Goal: Communication & Community: Answer question/provide support

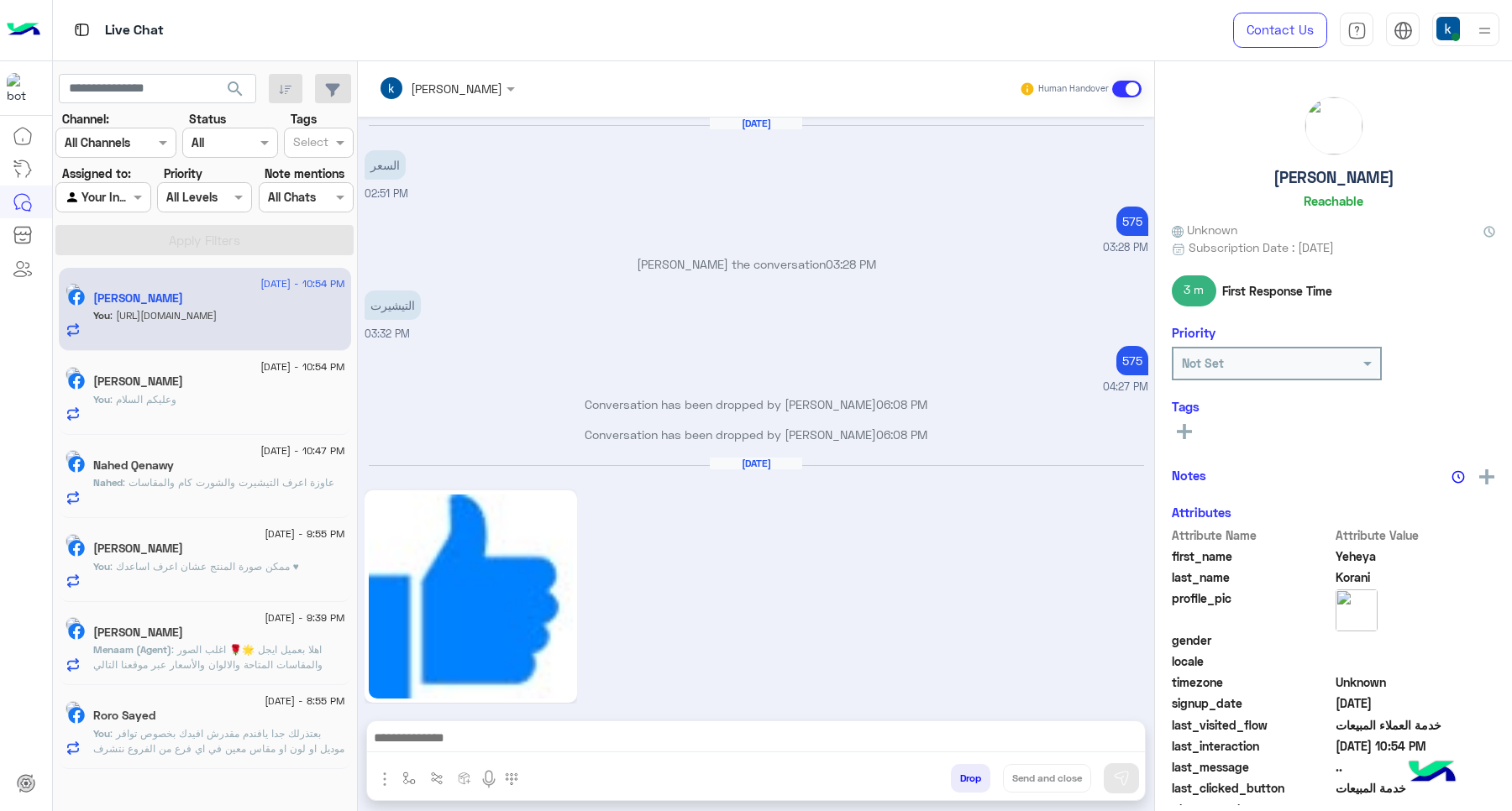
scroll to position [1017, 0]
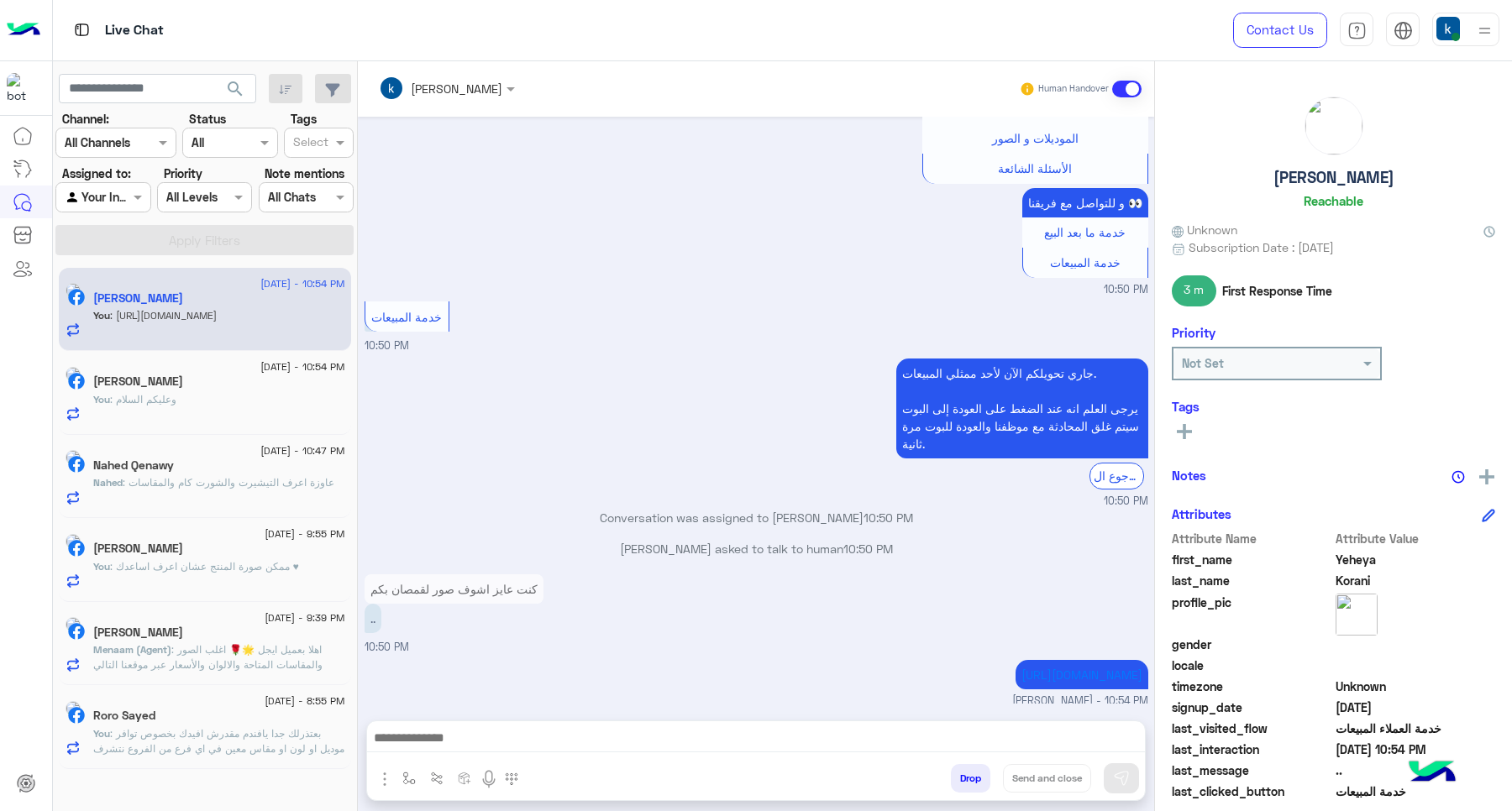
click at [261, 485] on span ": عاوزة اعرف التيشيرت والشورت كام والمقاسات" at bounding box center [228, 482] width 212 height 12
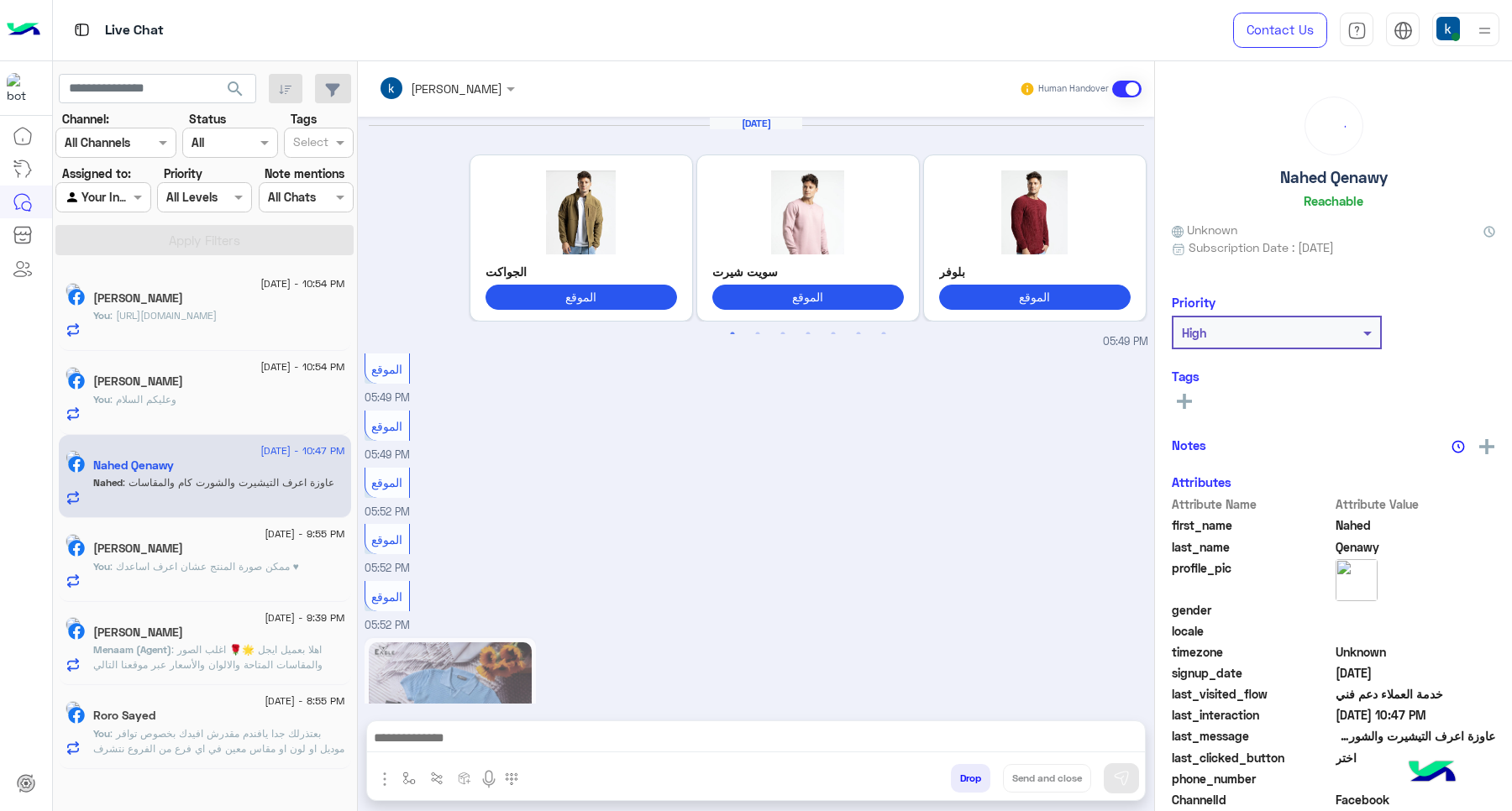
scroll to position [1478, 0]
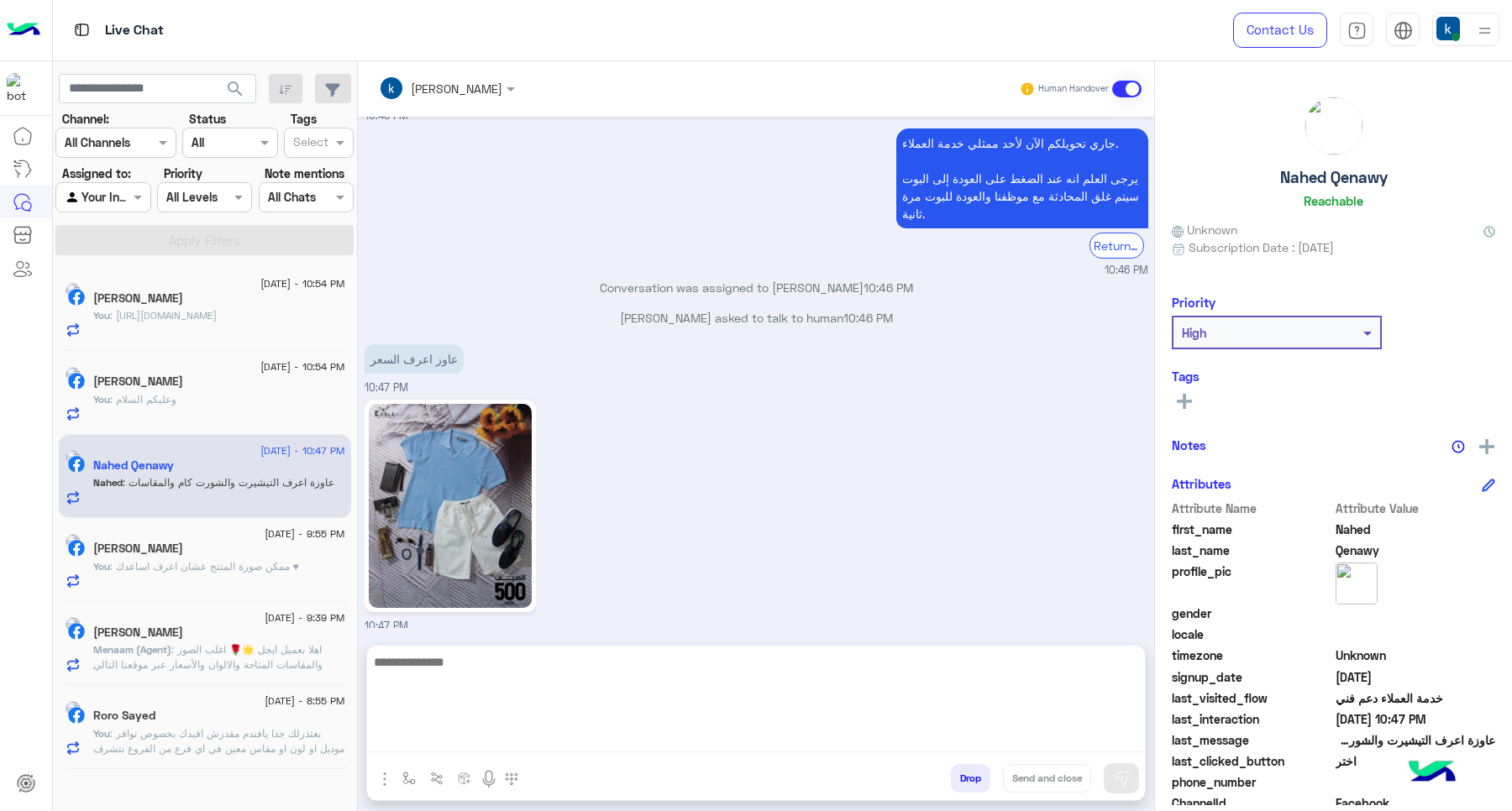
click at [514, 728] on textarea at bounding box center [756, 702] width 778 height 101
paste textarea "**********"
type textarea "**********"
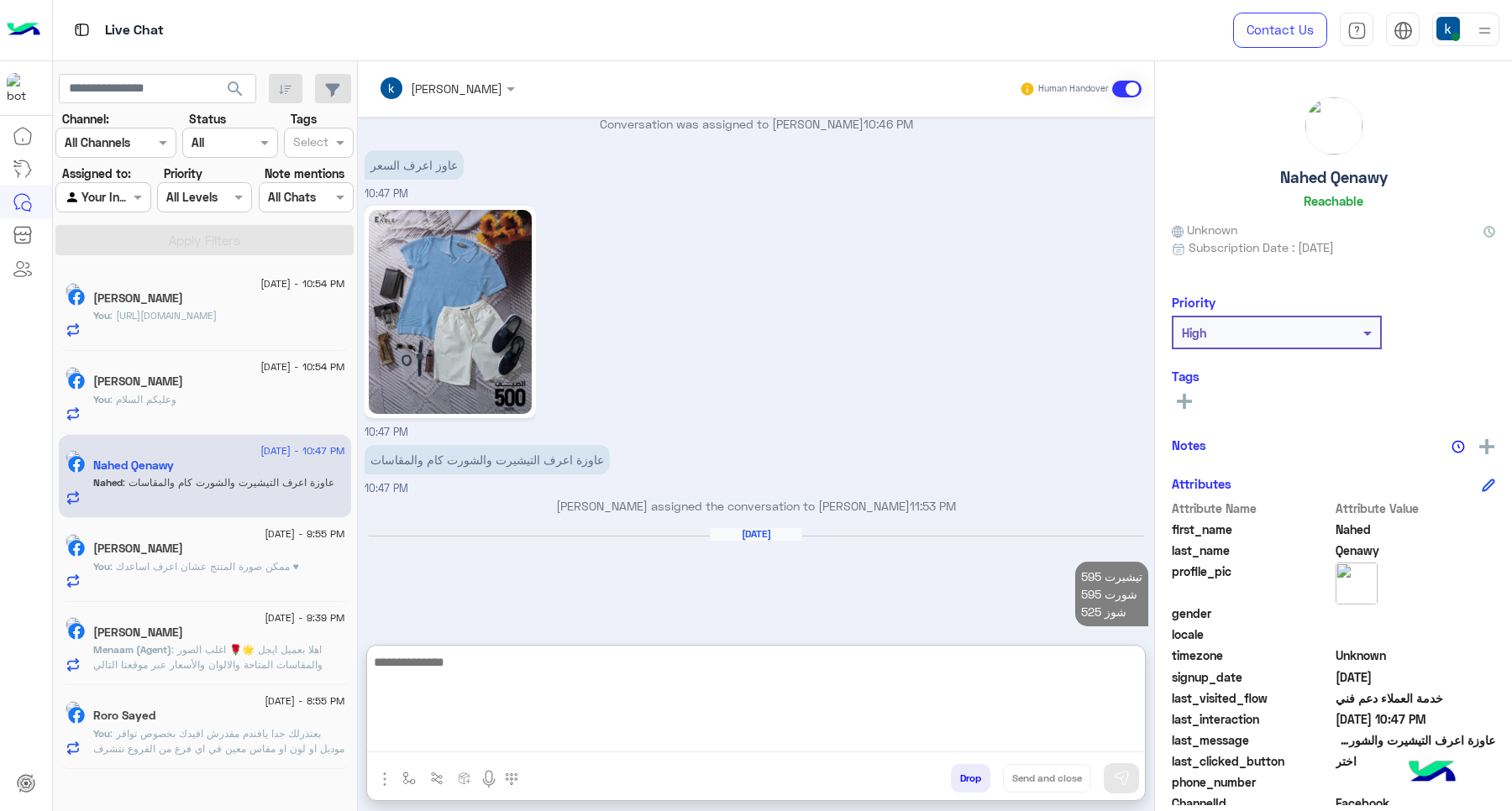
click at [221, 392] on div "You : وعليكم السلام" at bounding box center [219, 406] width 252 height 30
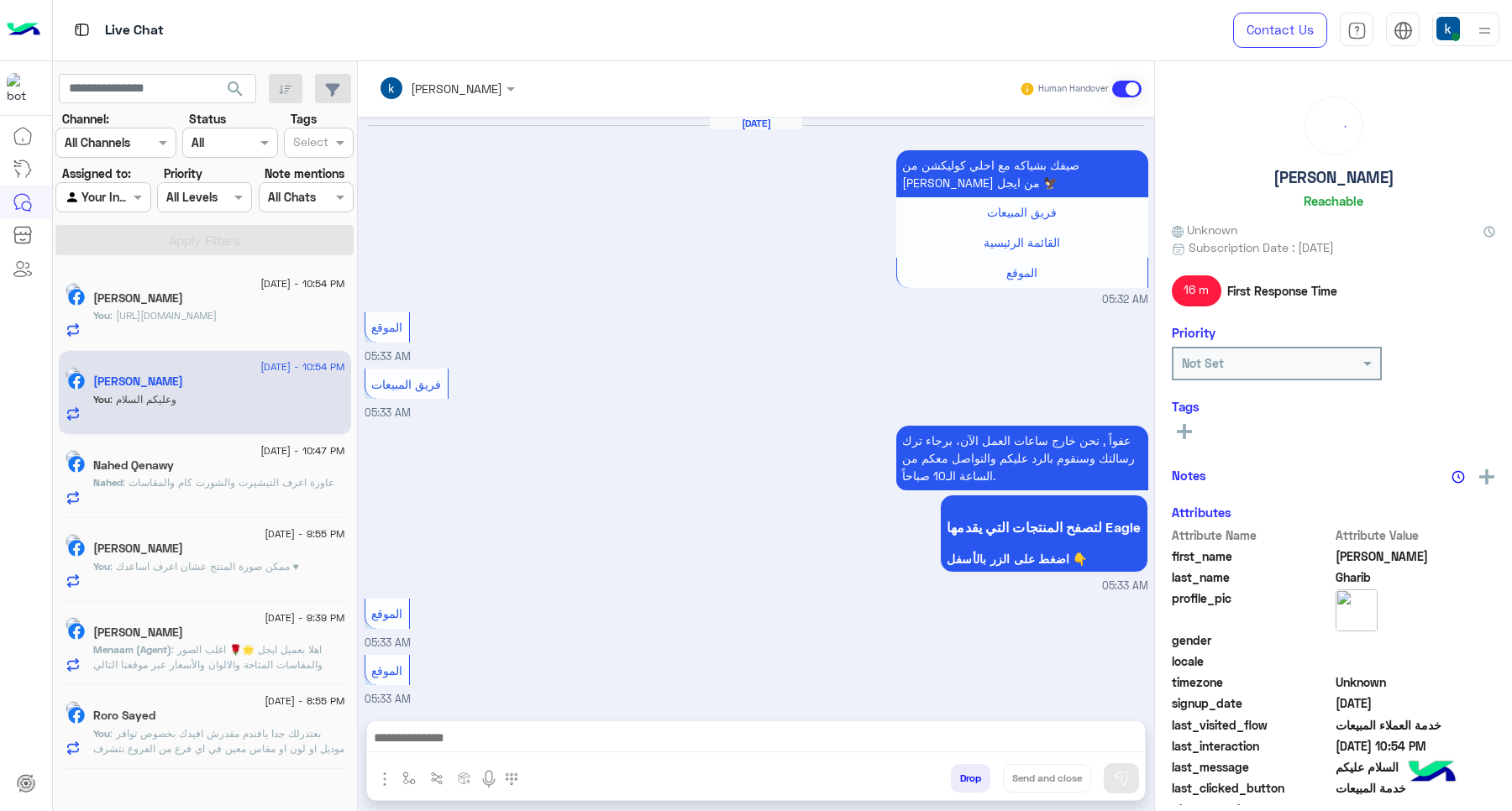
scroll to position [1344, 0]
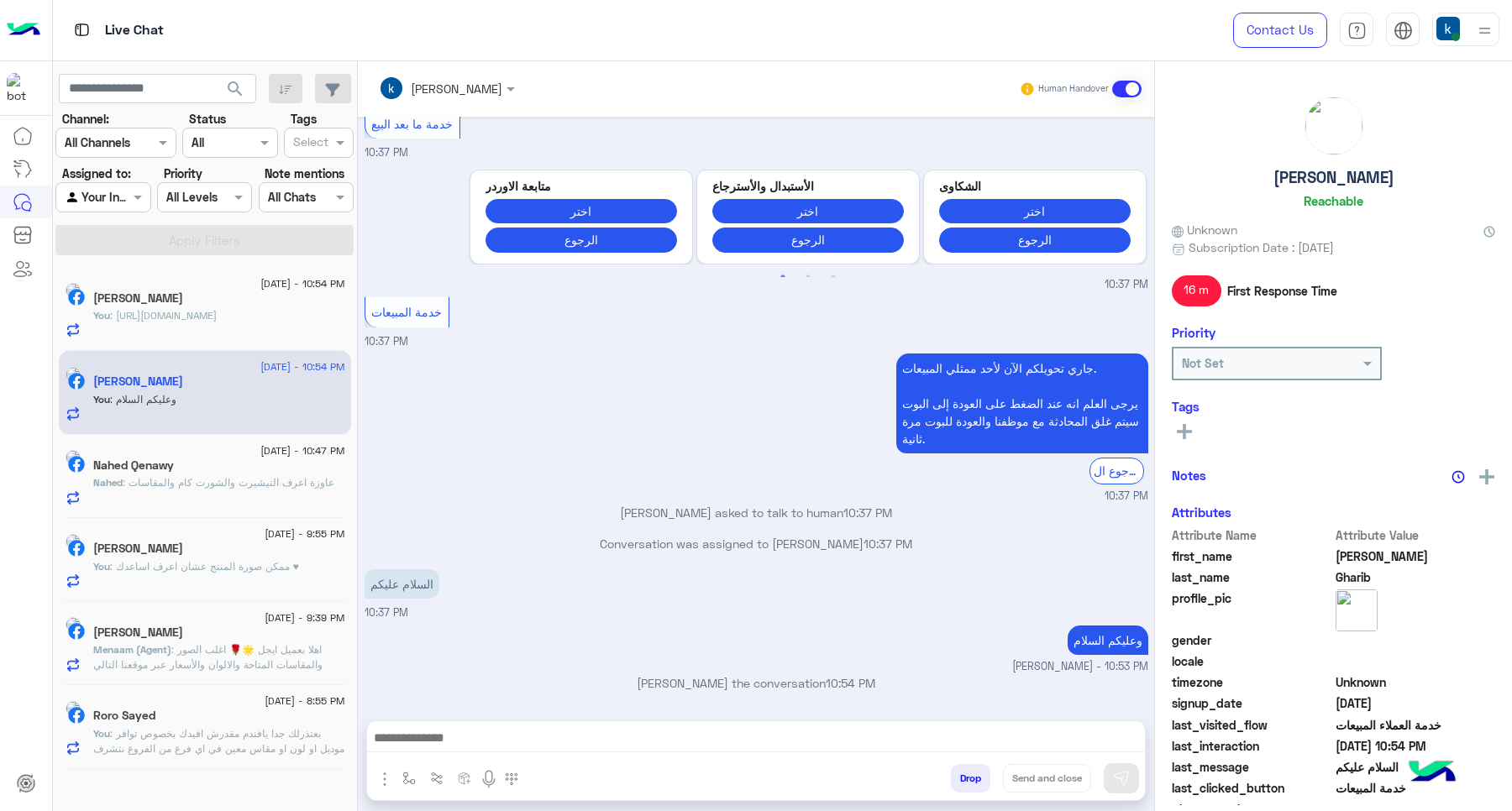
click at [257, 325] on div "You : https://eagle.com.eg/collections/shirt" at bounding box center [219, 323] width 252 height 30
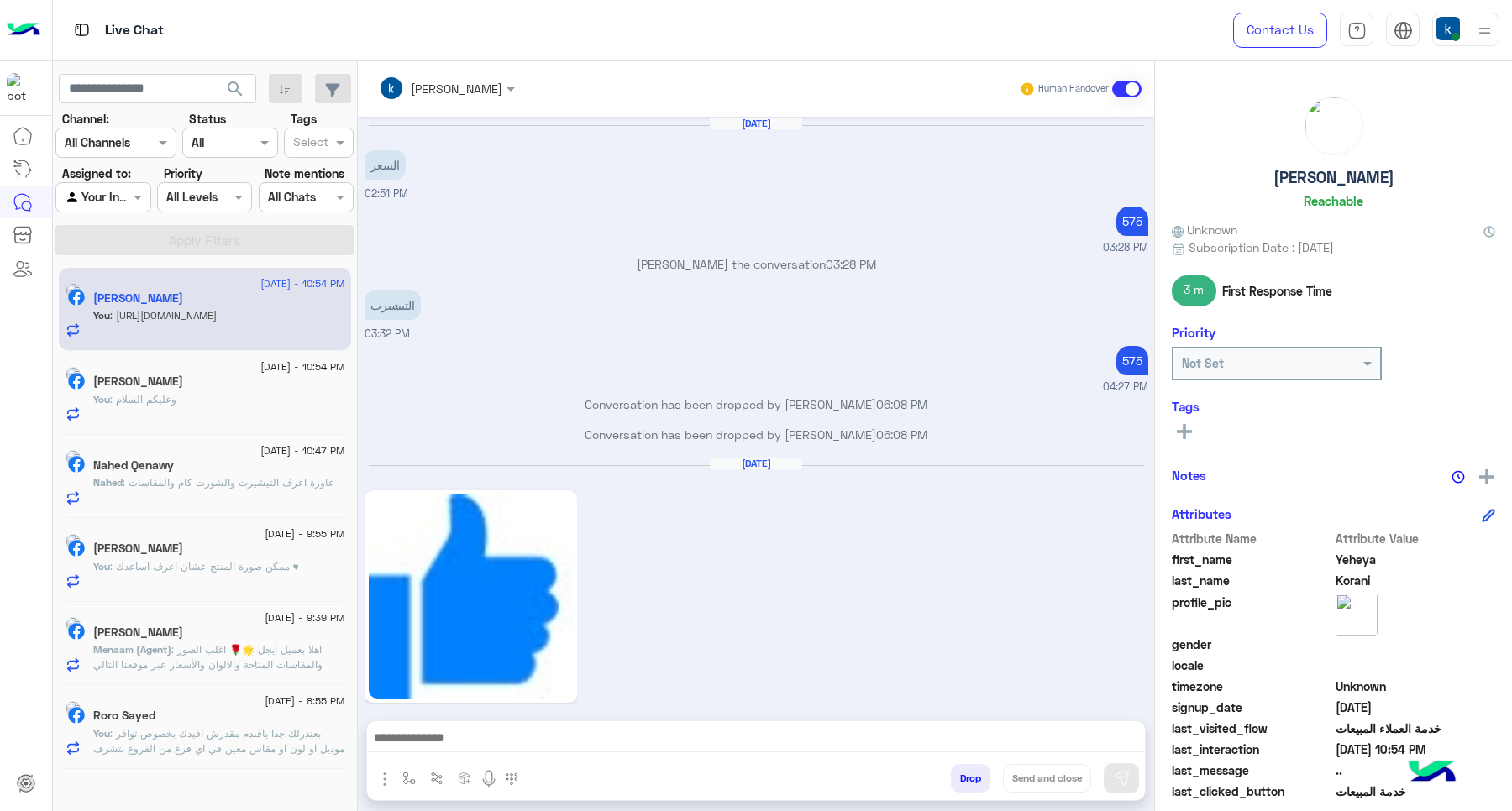
scroll to position [1017, 0]
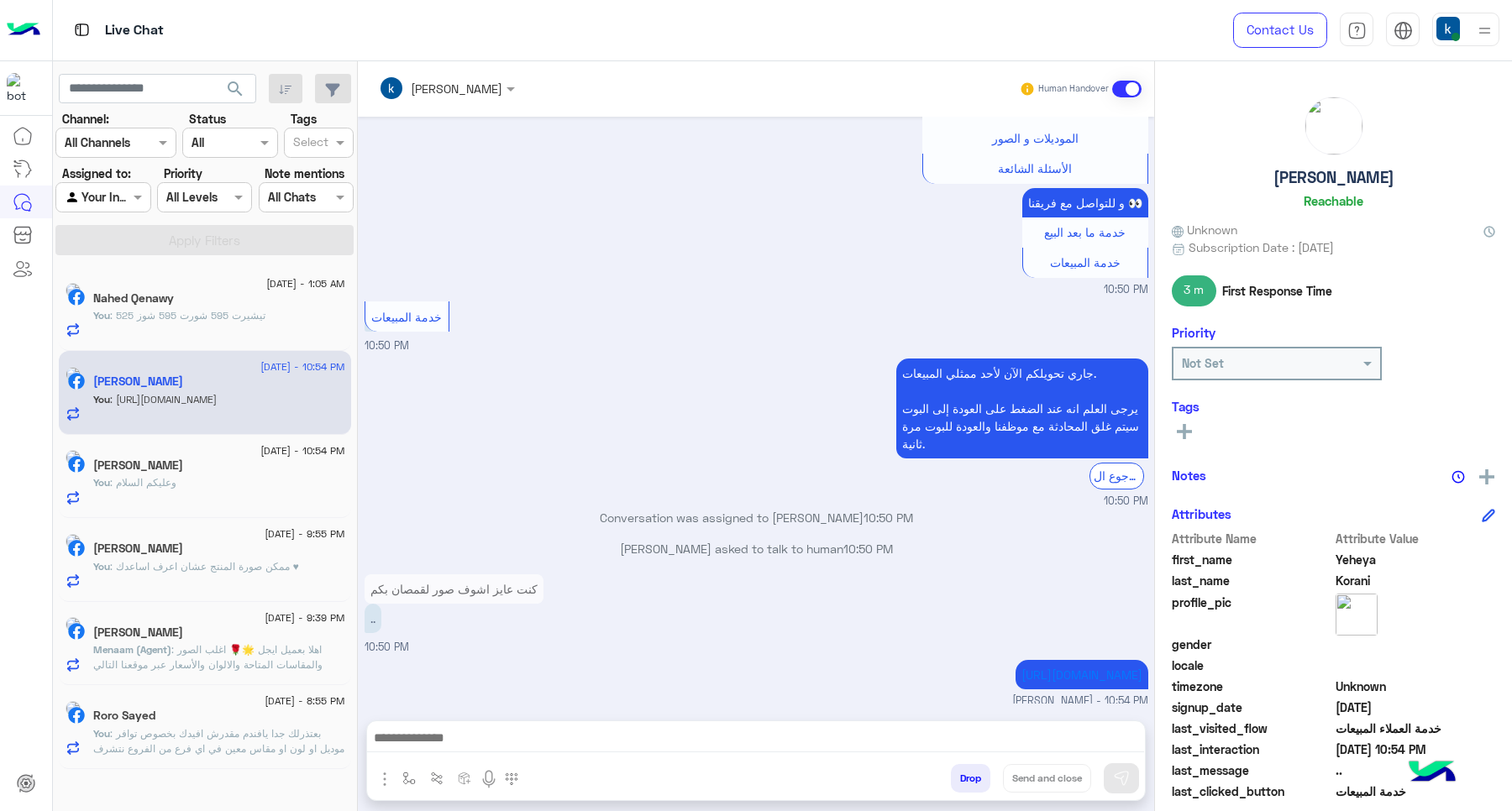
click at [210, 724] on div "Roro Sayed" at bounding box center [219, 718] width 252 height 17
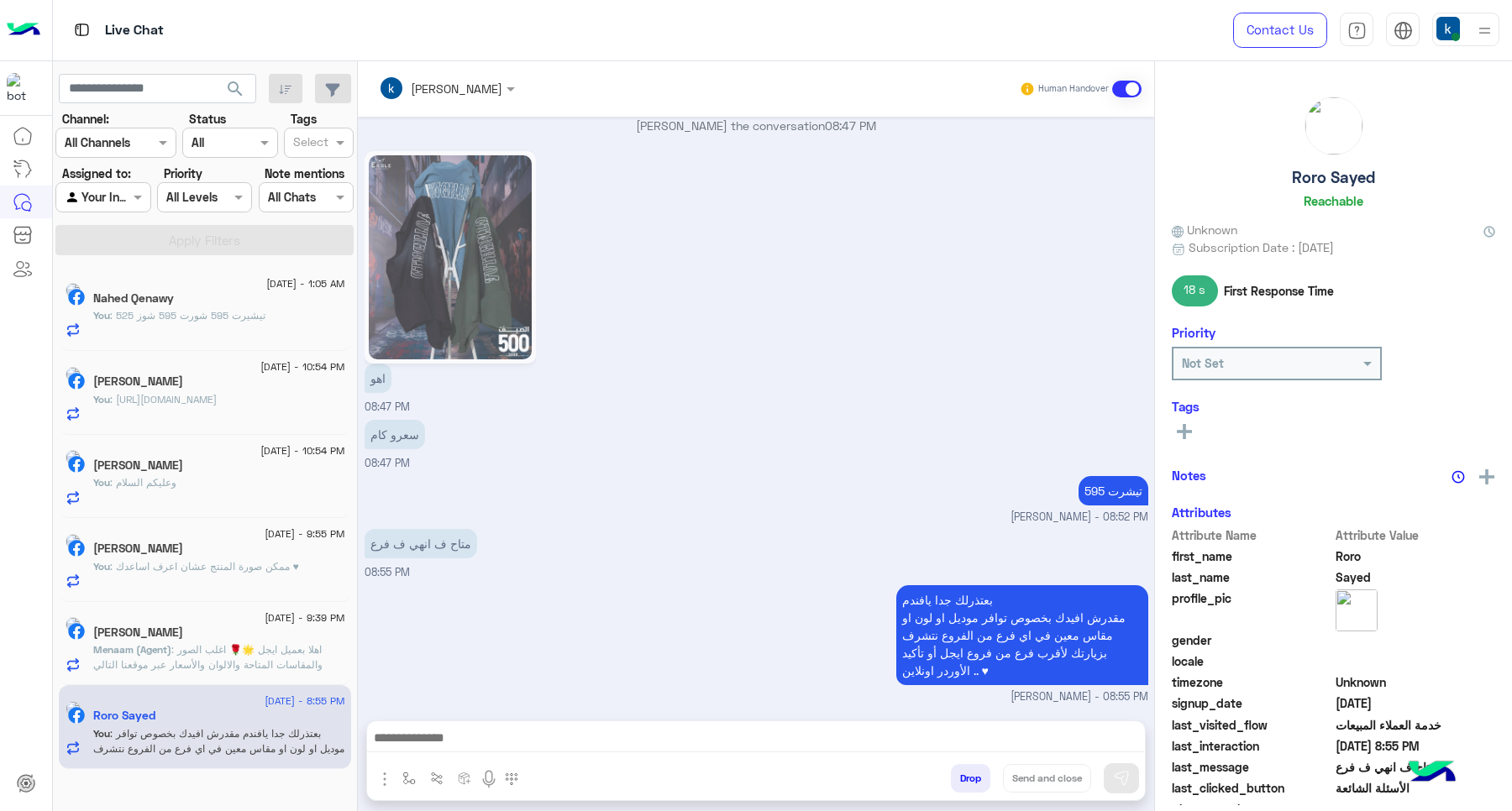
click at [965, 779] on button "Drop" at bounding box center [970, 778] width 39 height 29
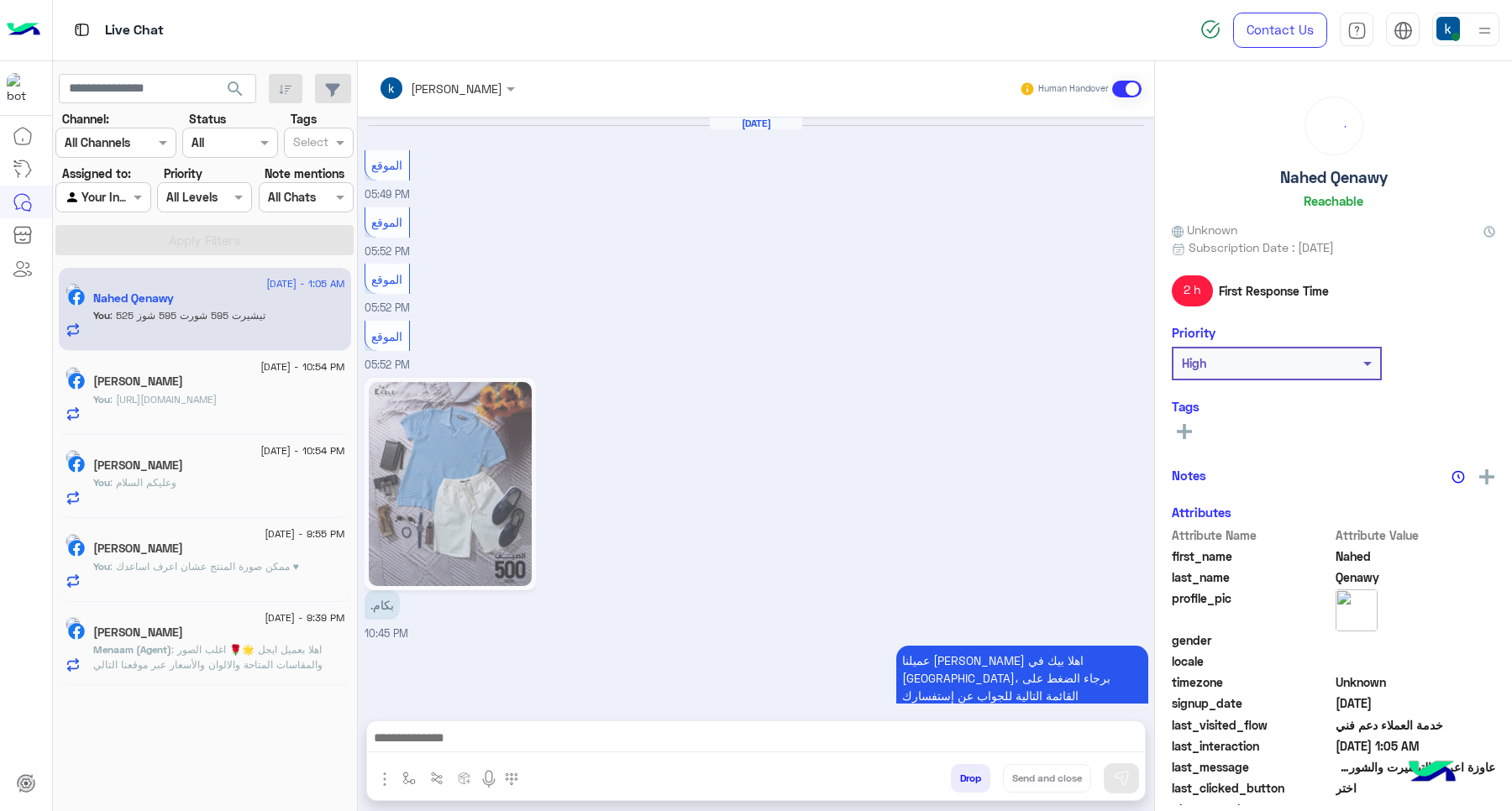
scroll to position [1366, 0]
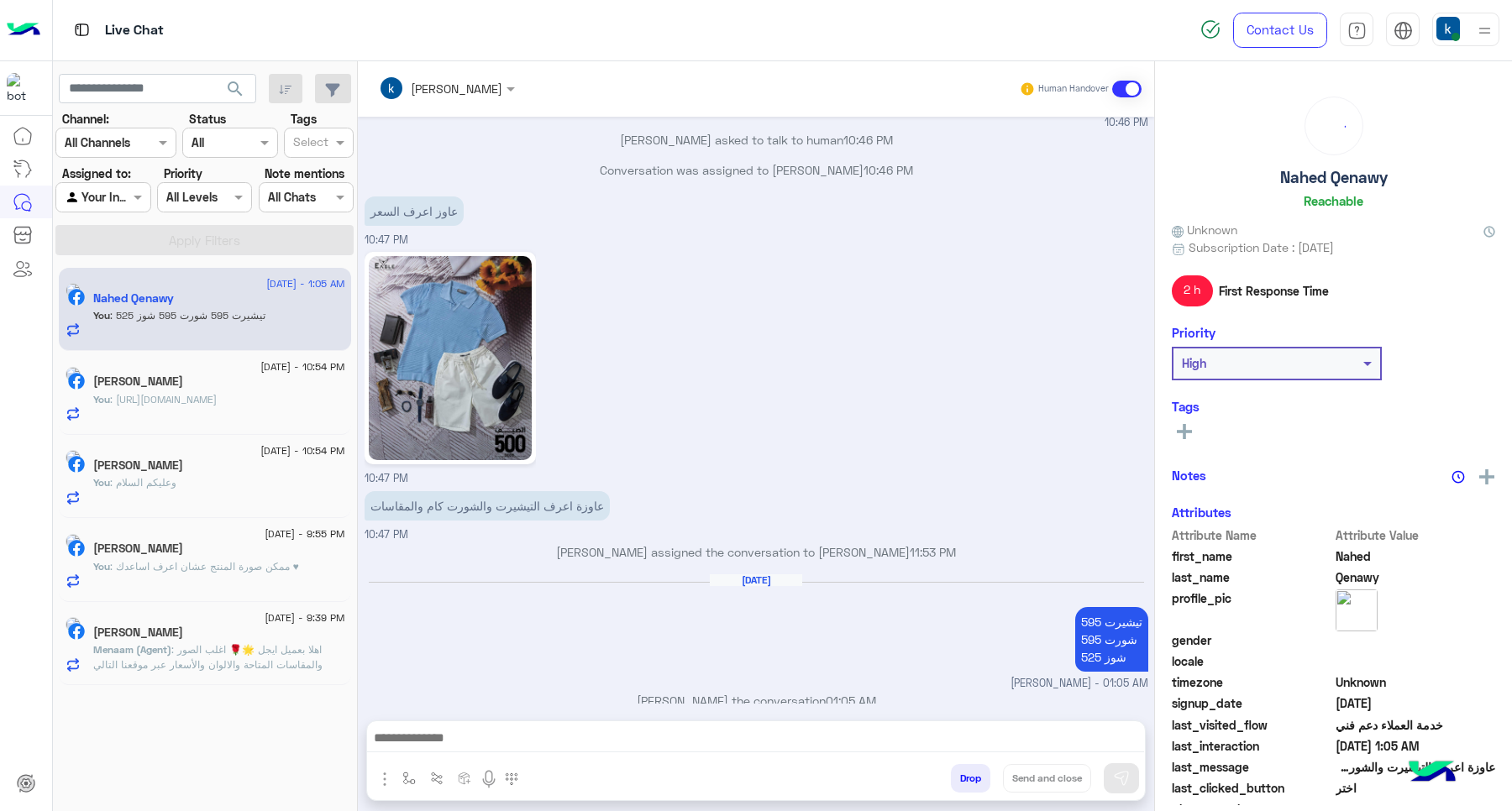
click at [207, 662] on span ": اهلا بعميل ايجل 🌟🌹 اغلب الصور والمقاسات المتاحة والالوان والأسعار عبر موقعنا …" at bounding box center [207, 664] width 229 height 43
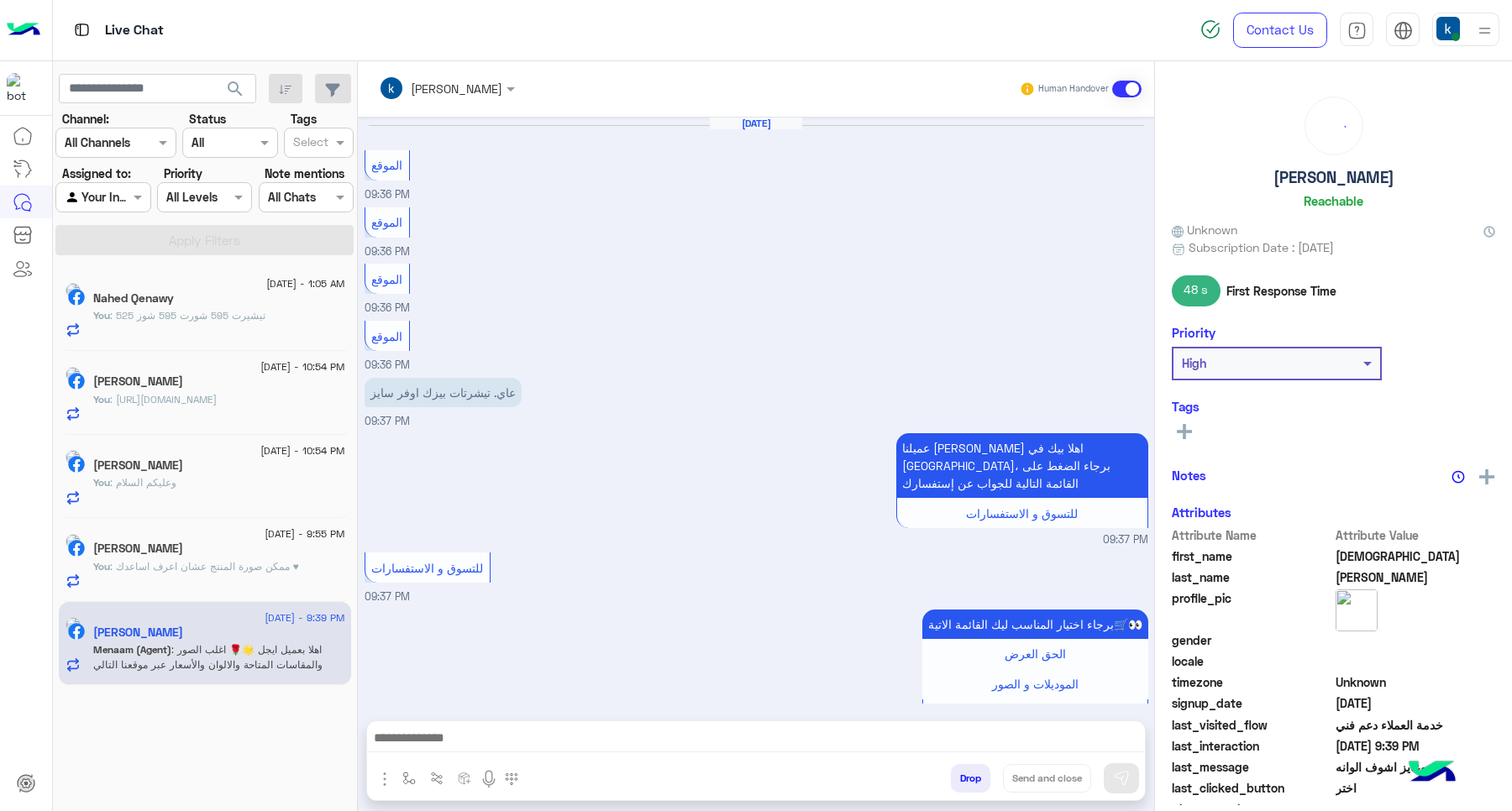
scroll to position [973, 0]
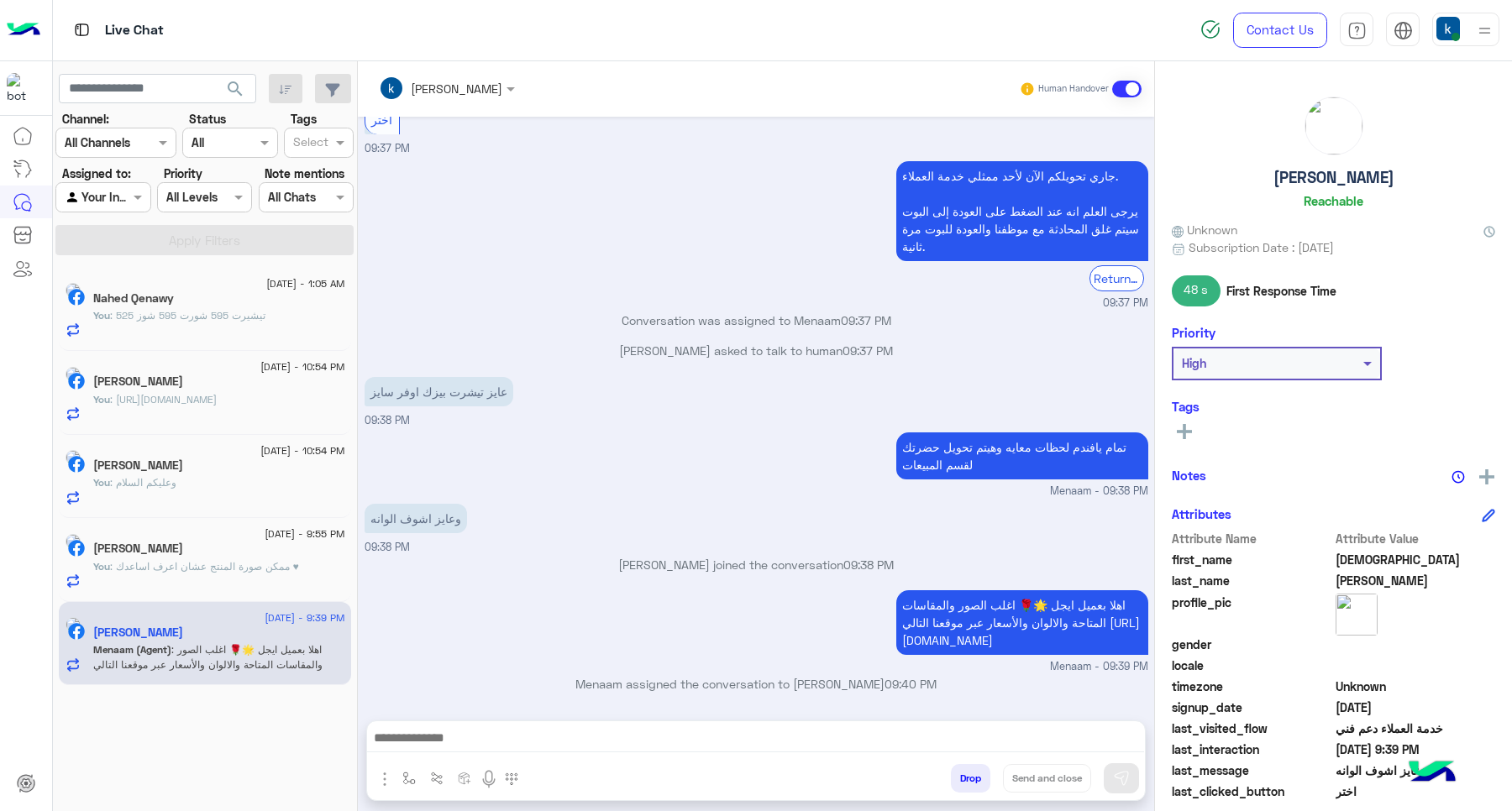
click at [238, 574] on p "You : ممكن صورة المنتج عشان اعرف اساعدك ♥" at bounding box center [196, 568] width 206 height 15
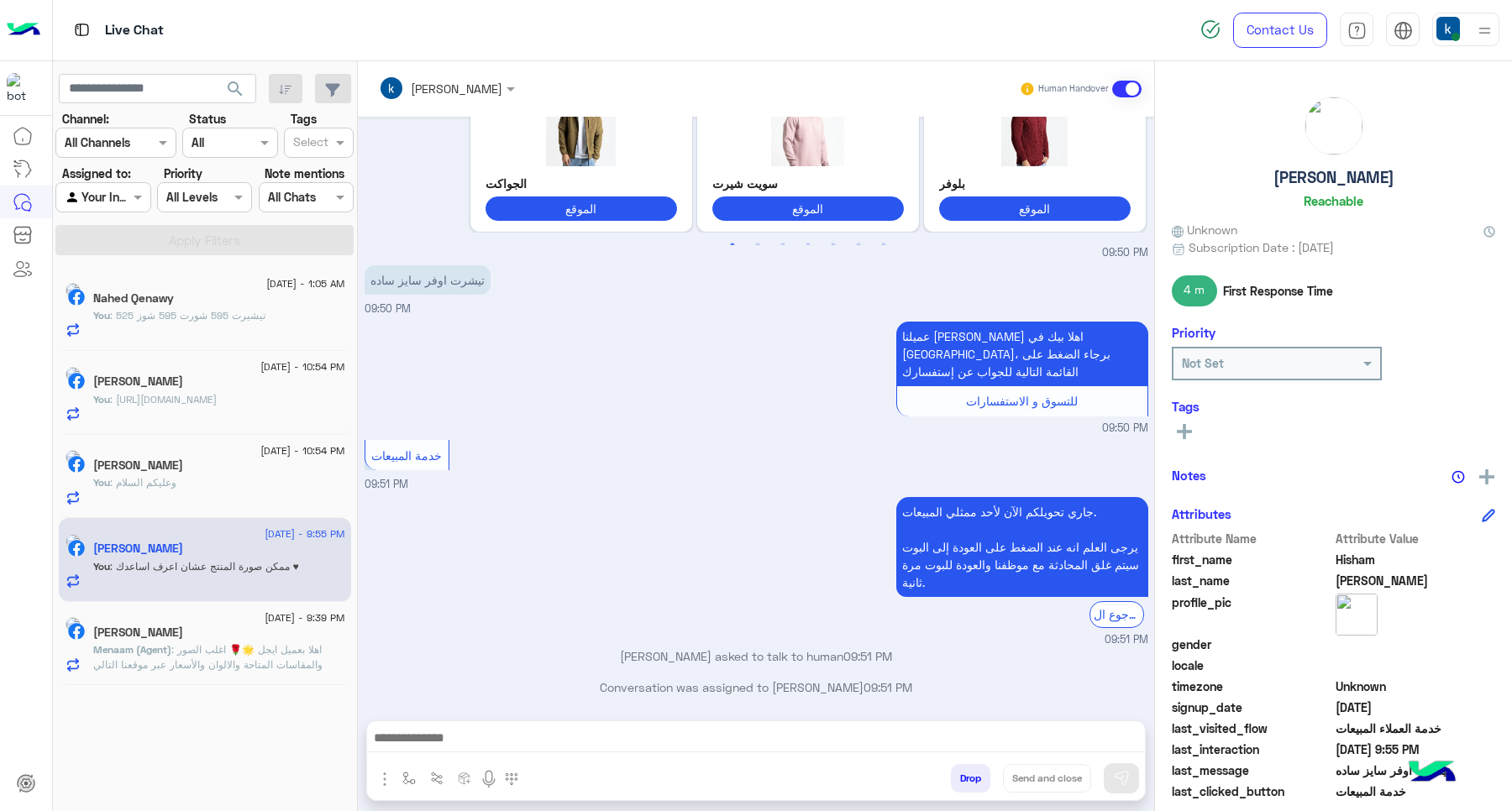
click at [979, 779] on button "Drop" at bounding box center [970, 778] width 39 height 29
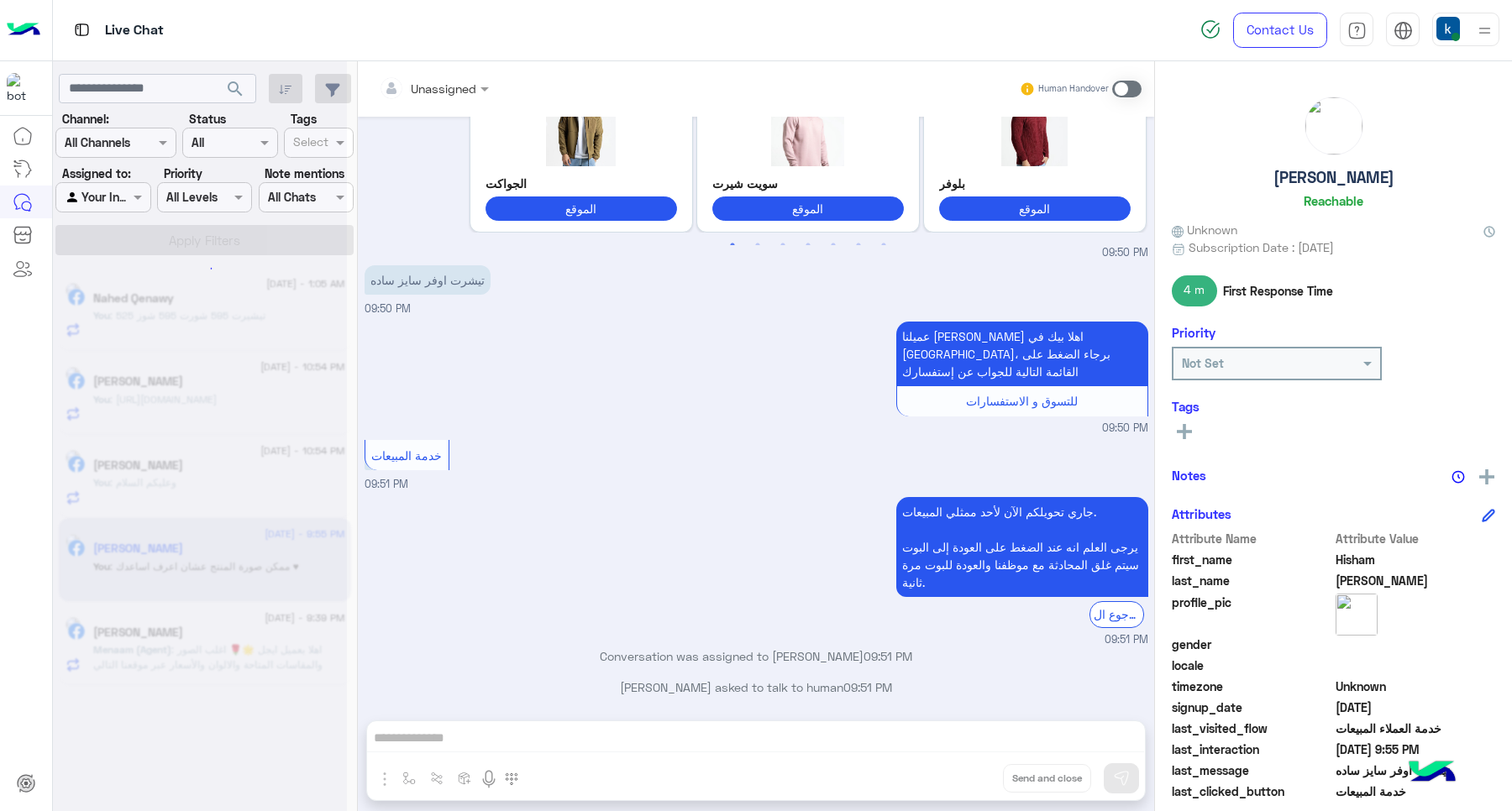
scroll to position [1201, 0]
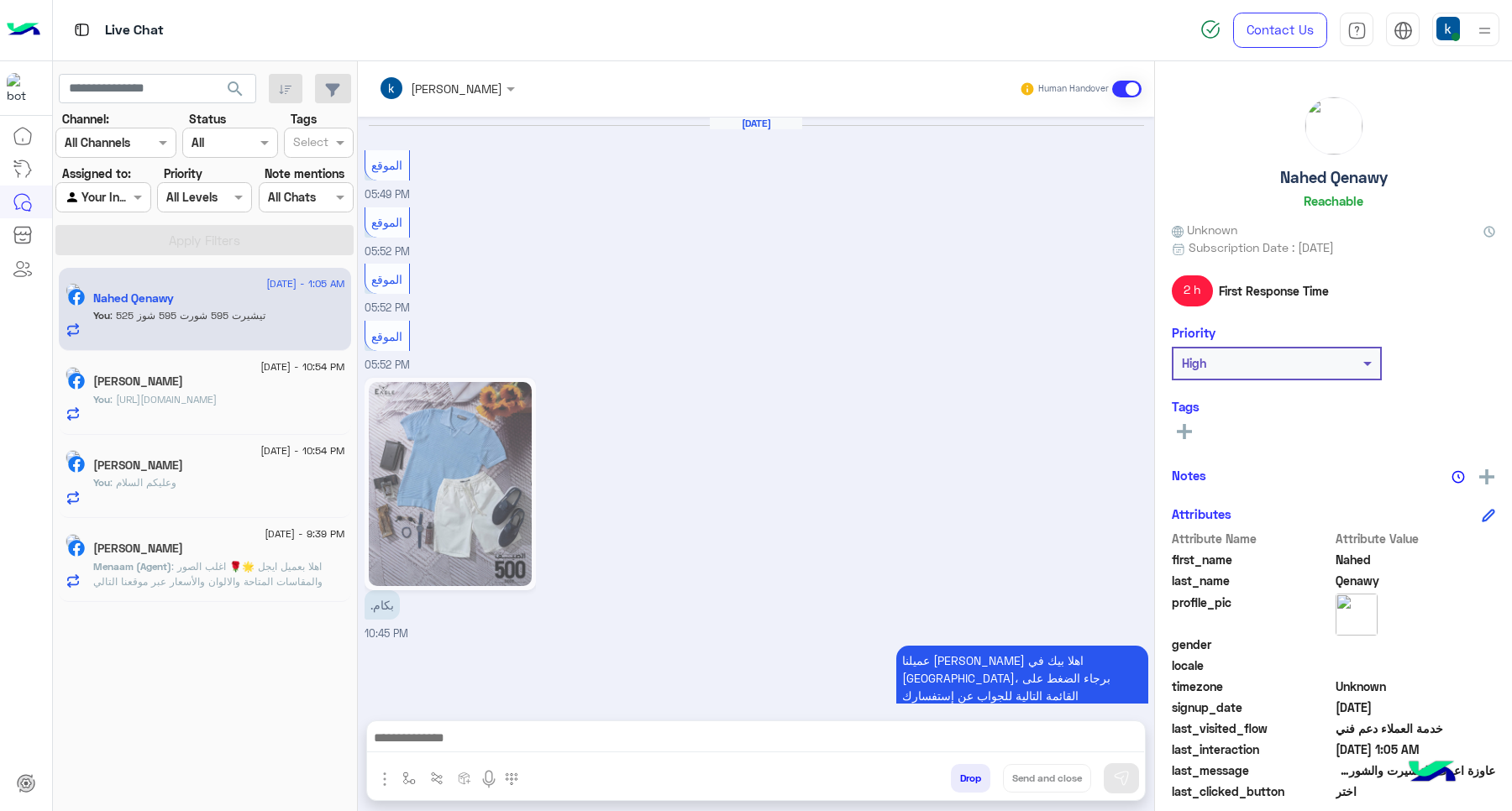
scroll to position [1366, 0]
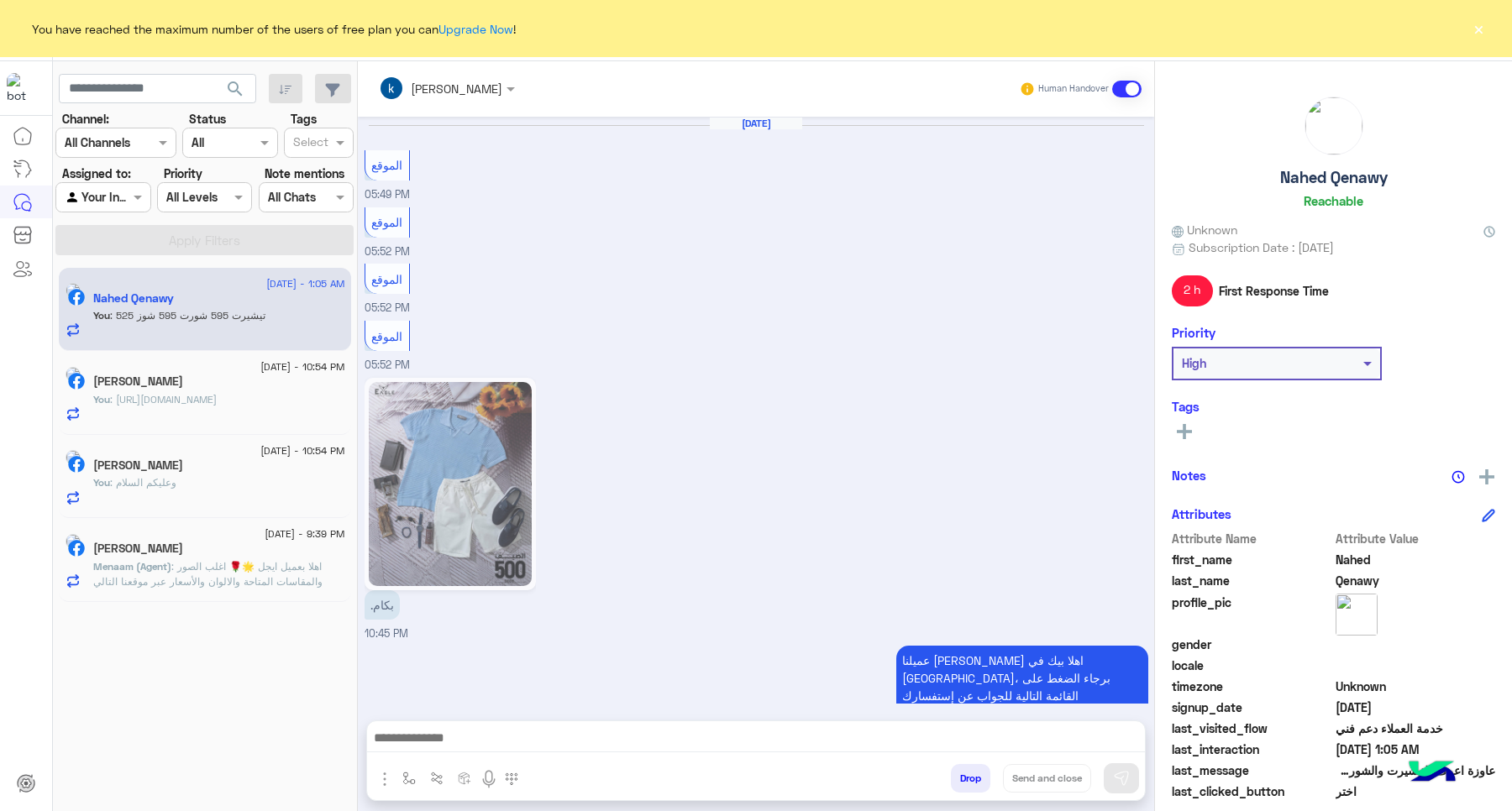
scroll to position [1366, 0]
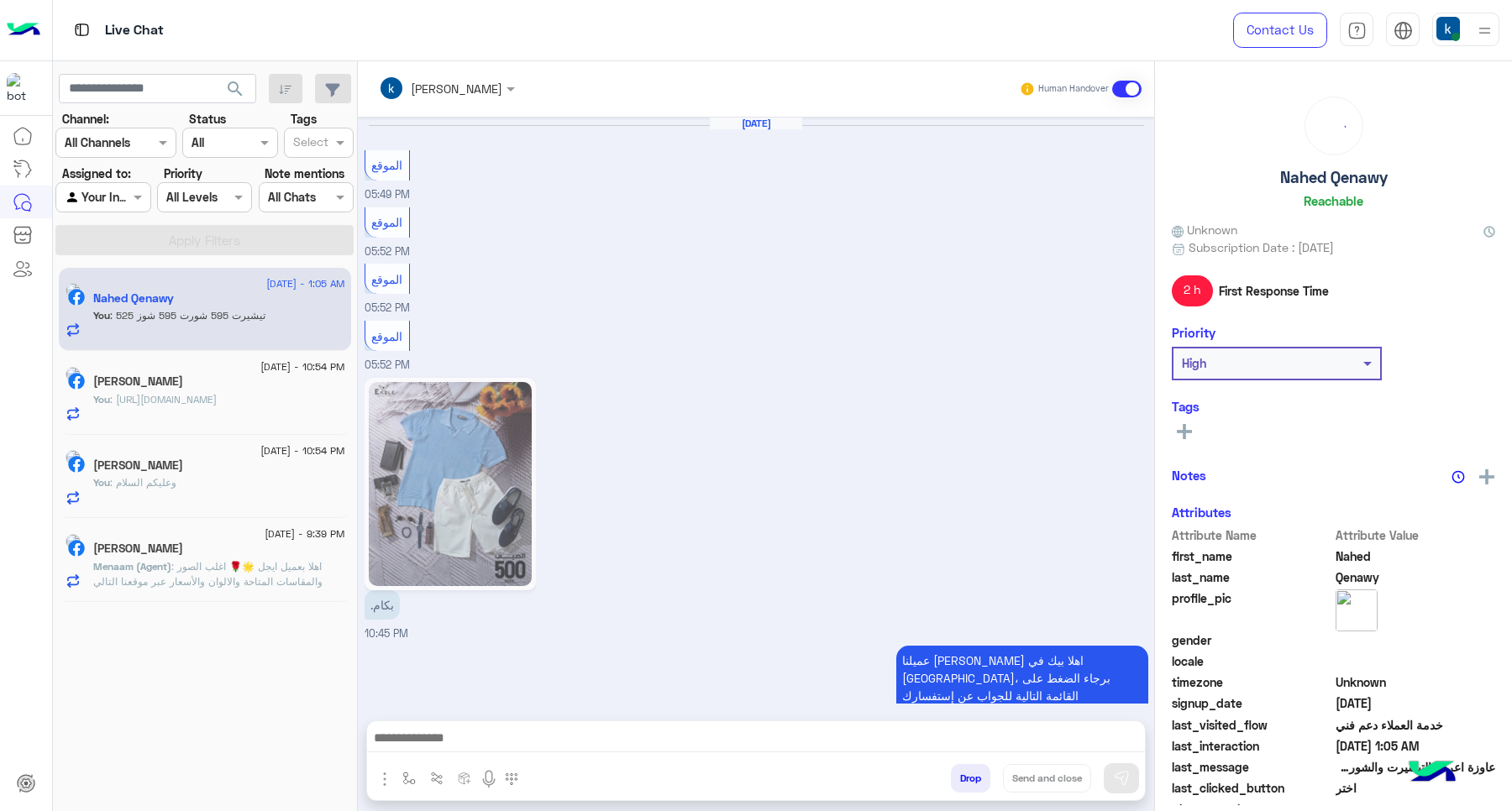
scroll to position [1366, 0]
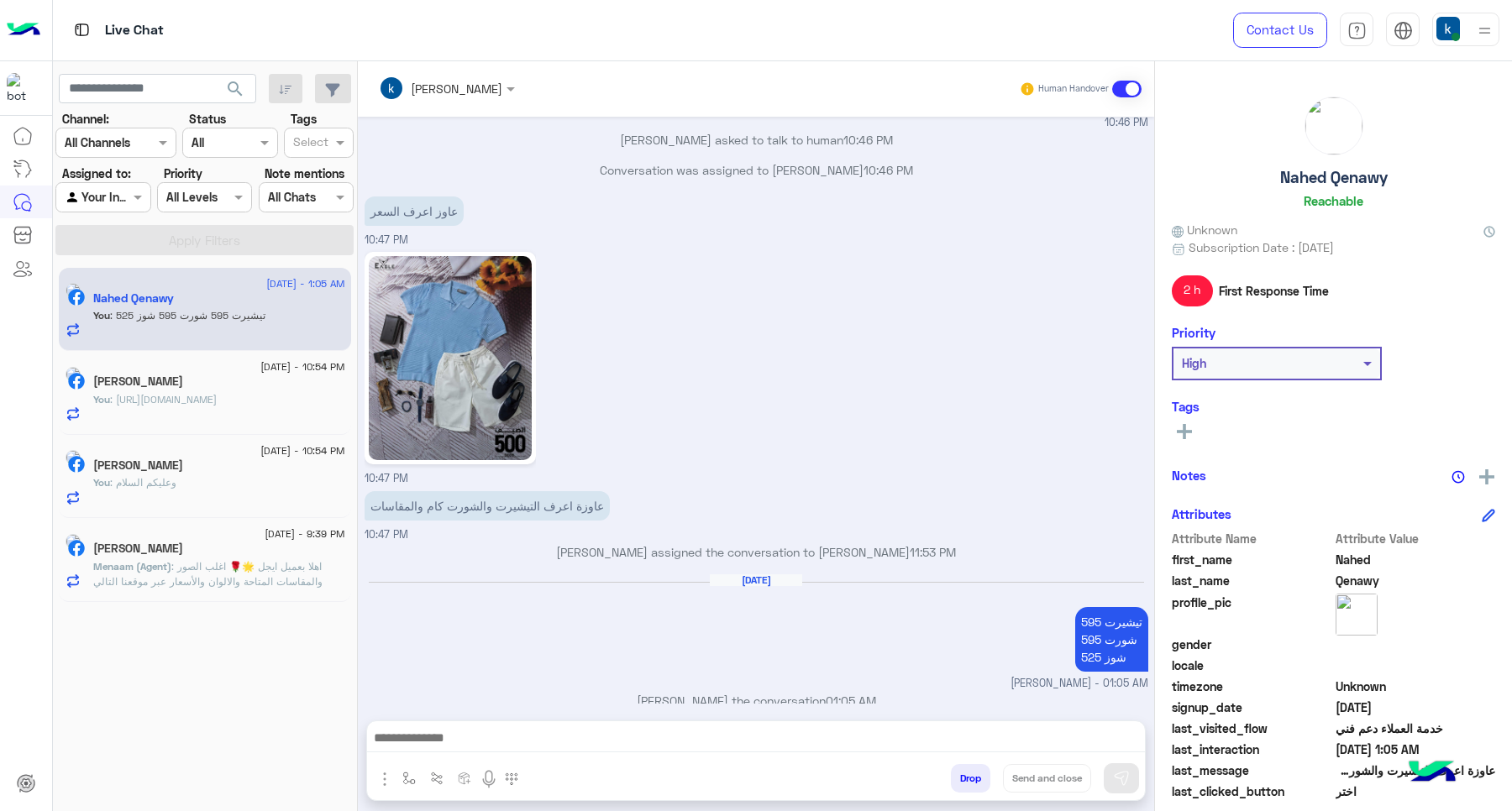
click at [958, 790] on button "Drop" at bounding box center [970, 778] width 39 height 29
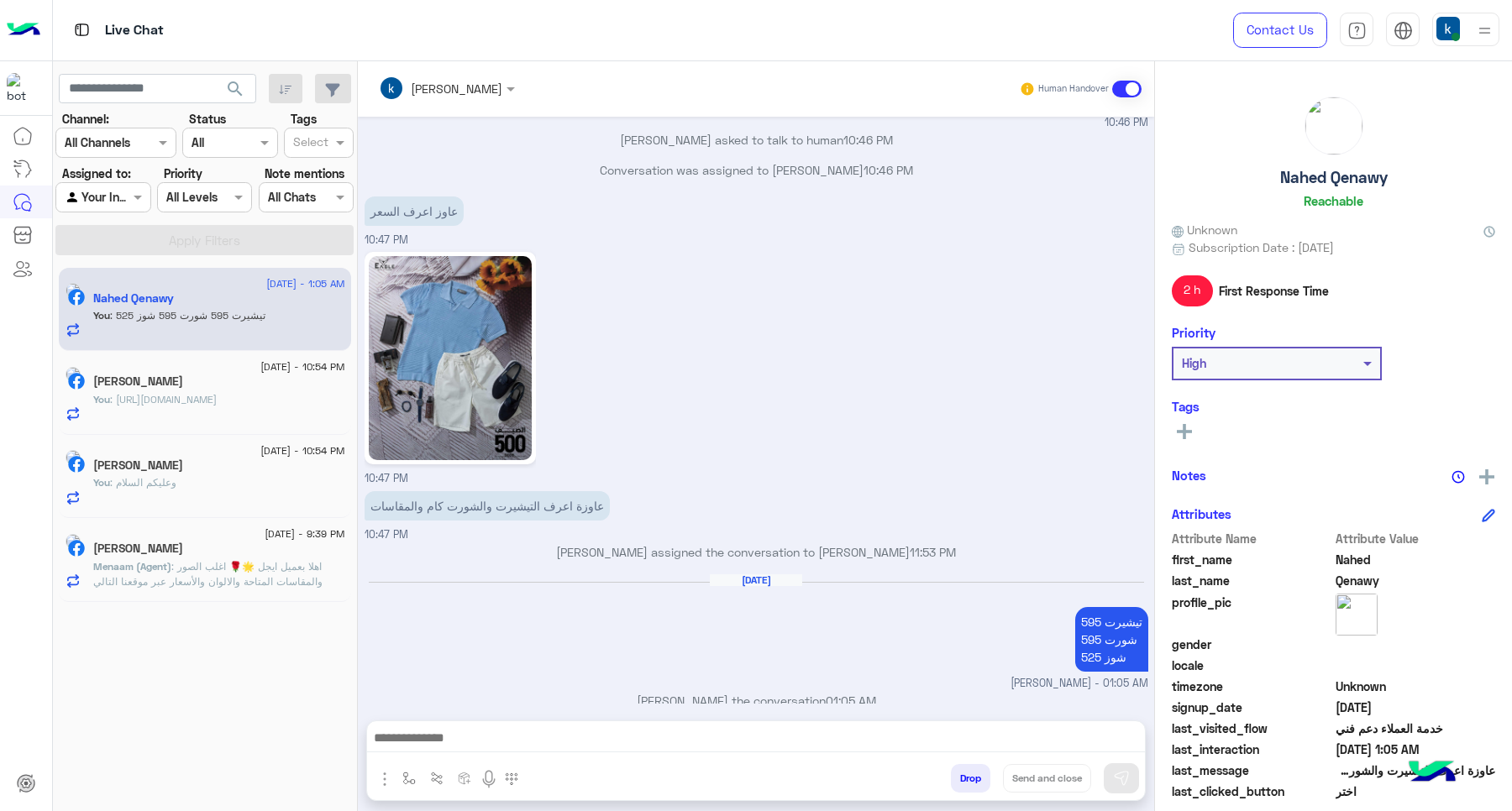
click at [958, 790] on button "Drop" at bounding box center [970, 778] width 39 height 29
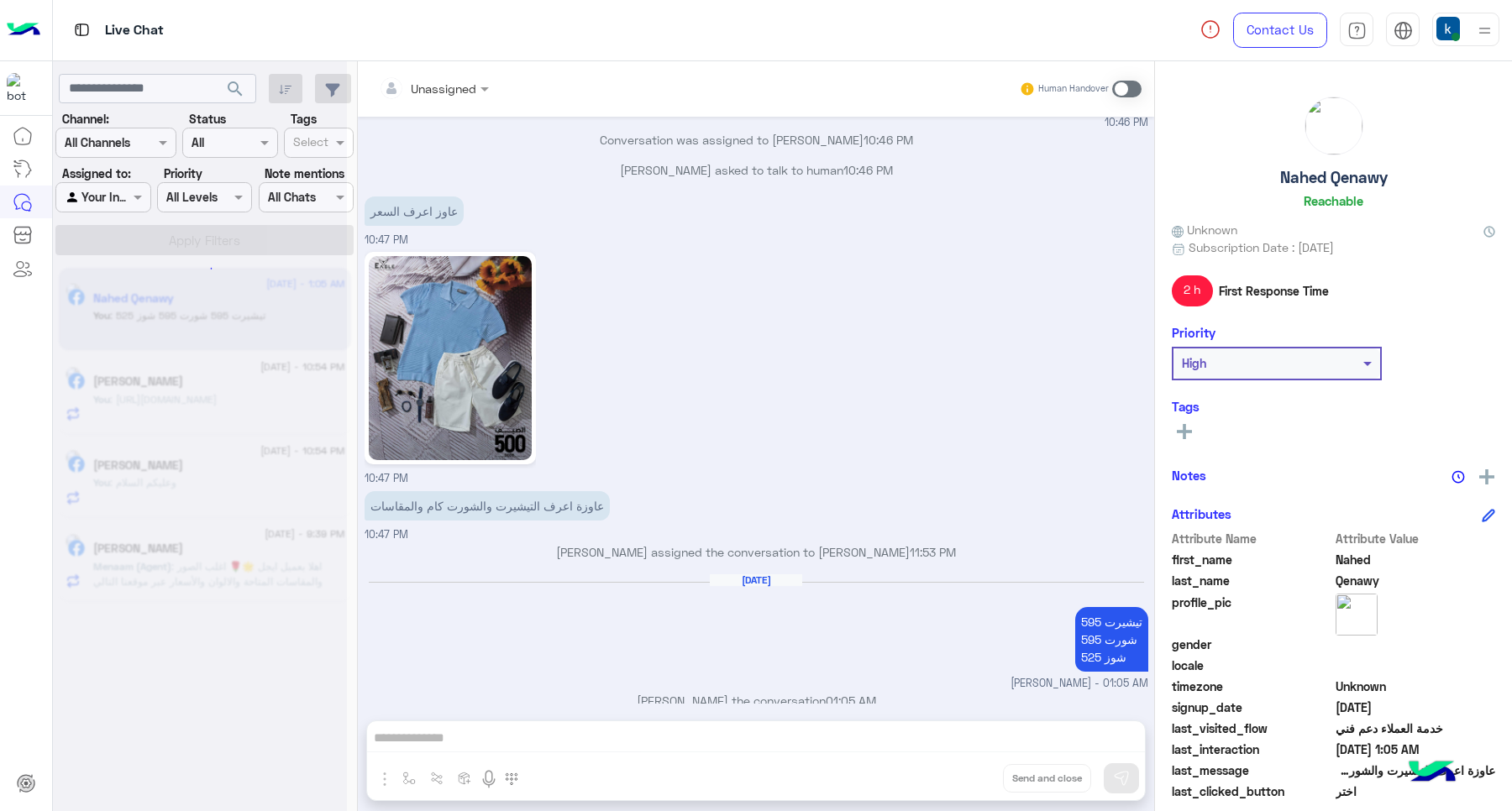
scroll to position [1489, 0]
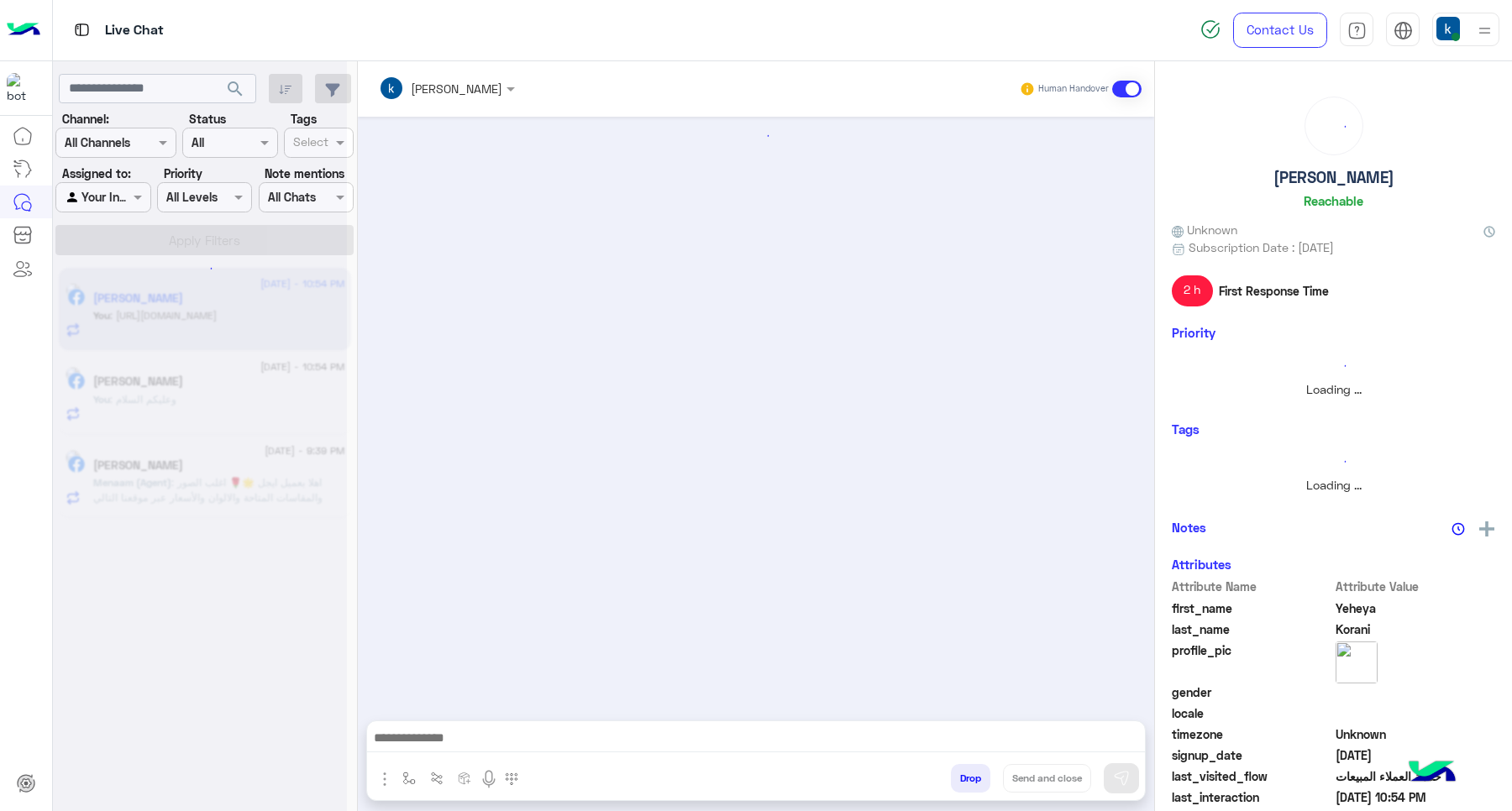
click at [961, 779] on button "Drop" at bounding box center [970, 778] width 39 height 29
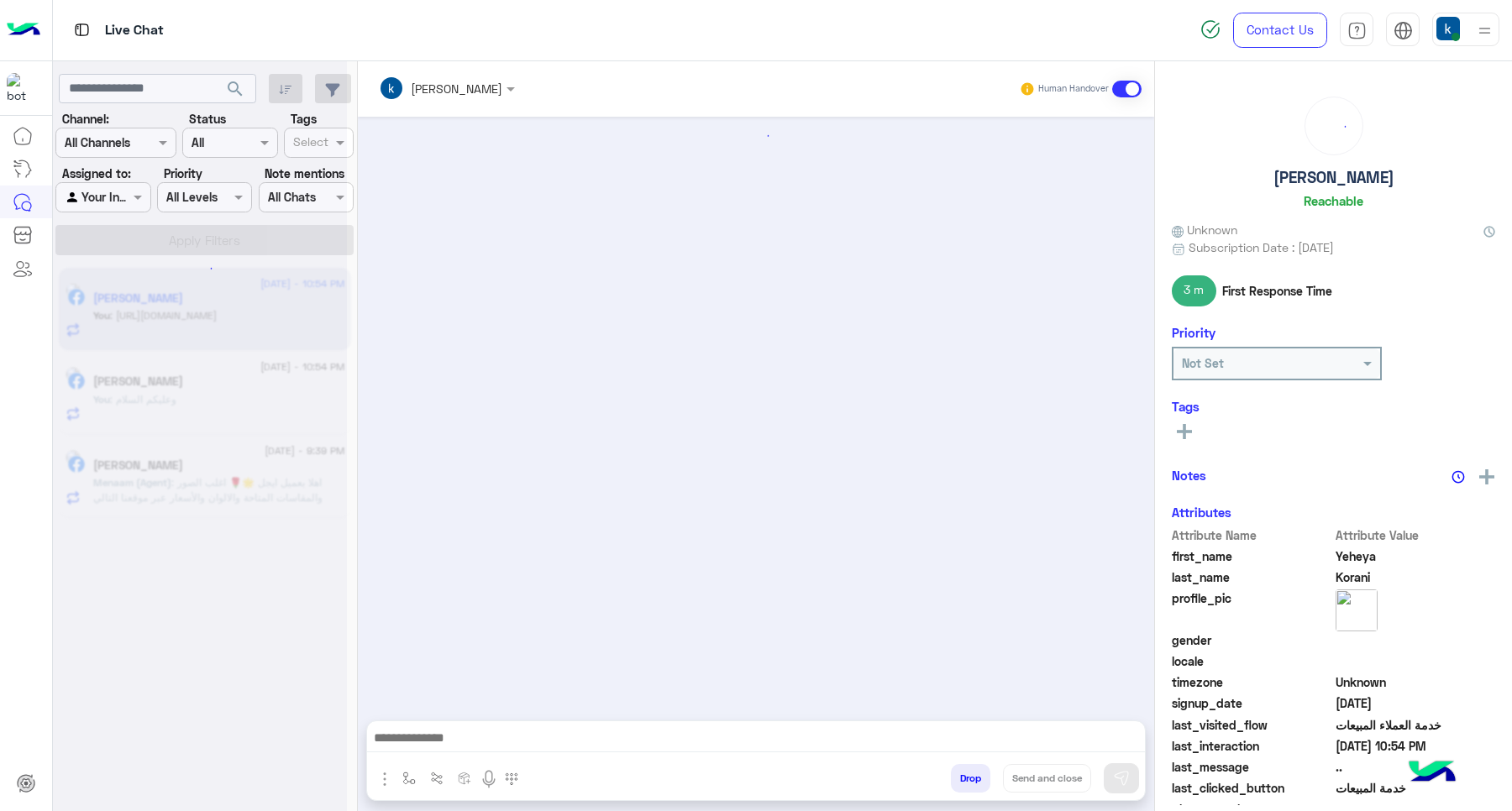
click at [961, 779] on button "Drop" at bounding box center [970, 778] width 39 height 29
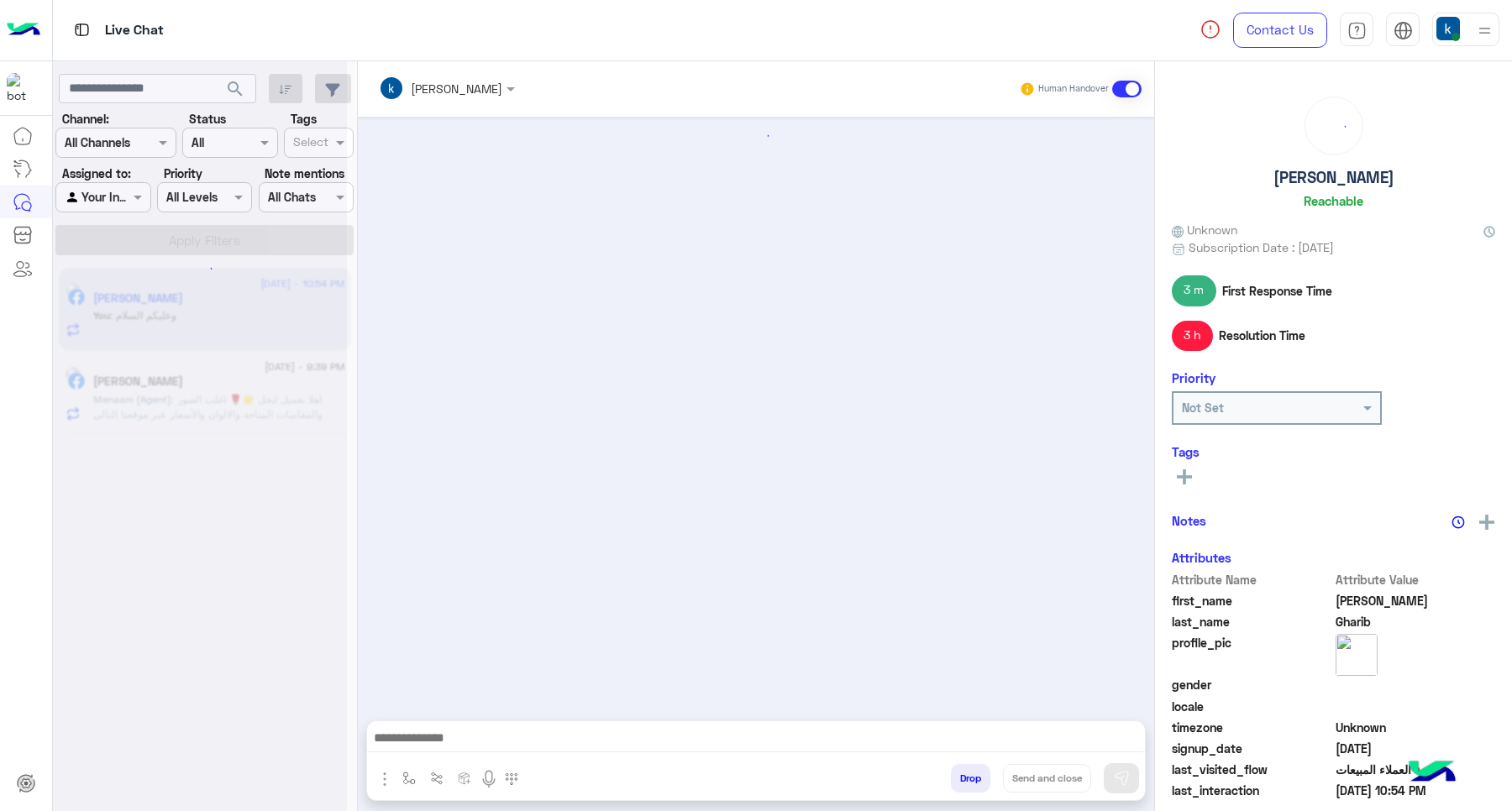
click at [961, 779] on button "Drop" at bounding box center [970, 778] width 39 height 29
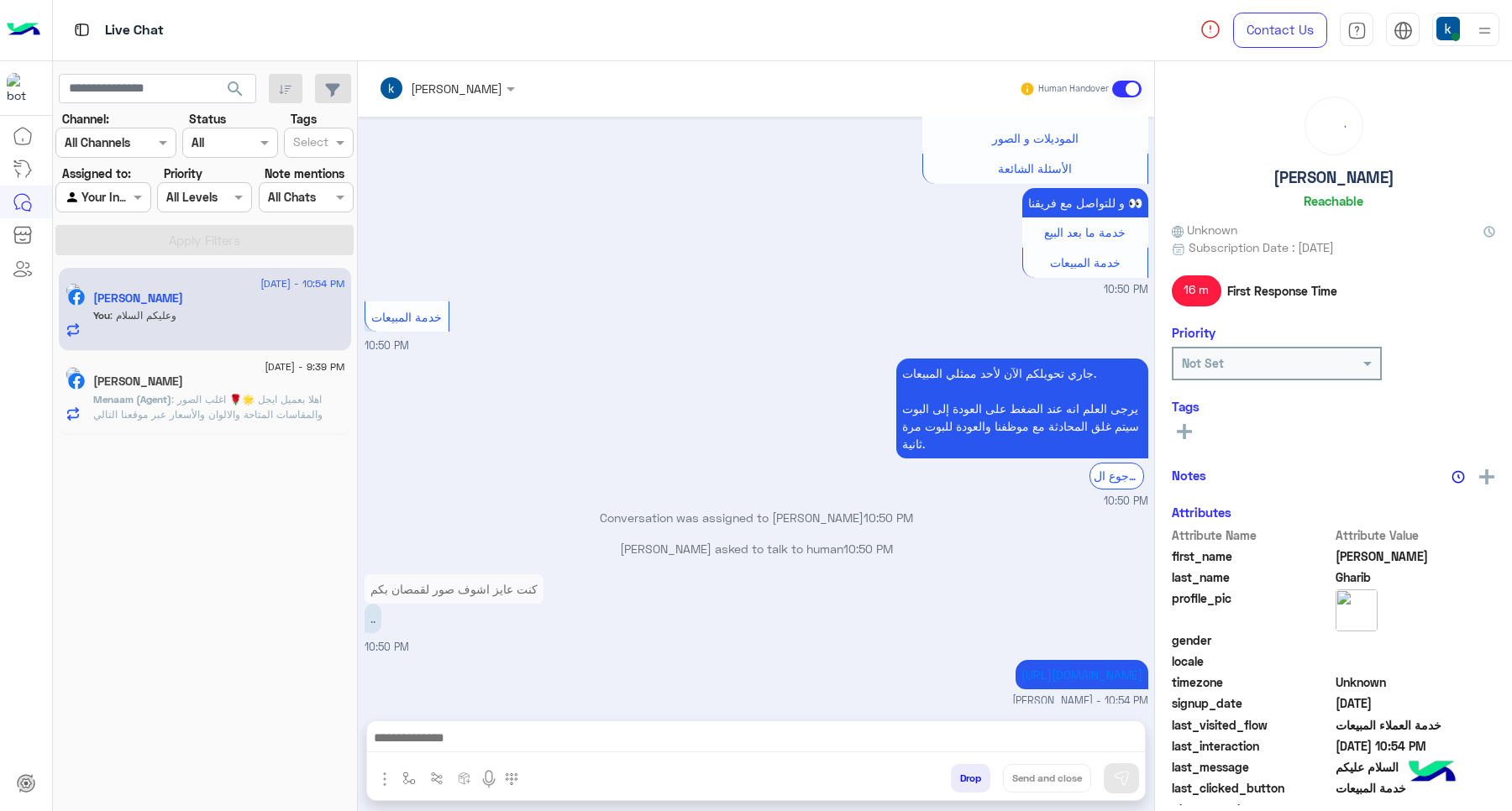
click at [961, 779] on div "khaled mohamed Human Handover Aug 22, 2025 السعر 02:51 PM 575 03:28 PM mohamed …" at bounding box center [756, 440] width 797 height 757
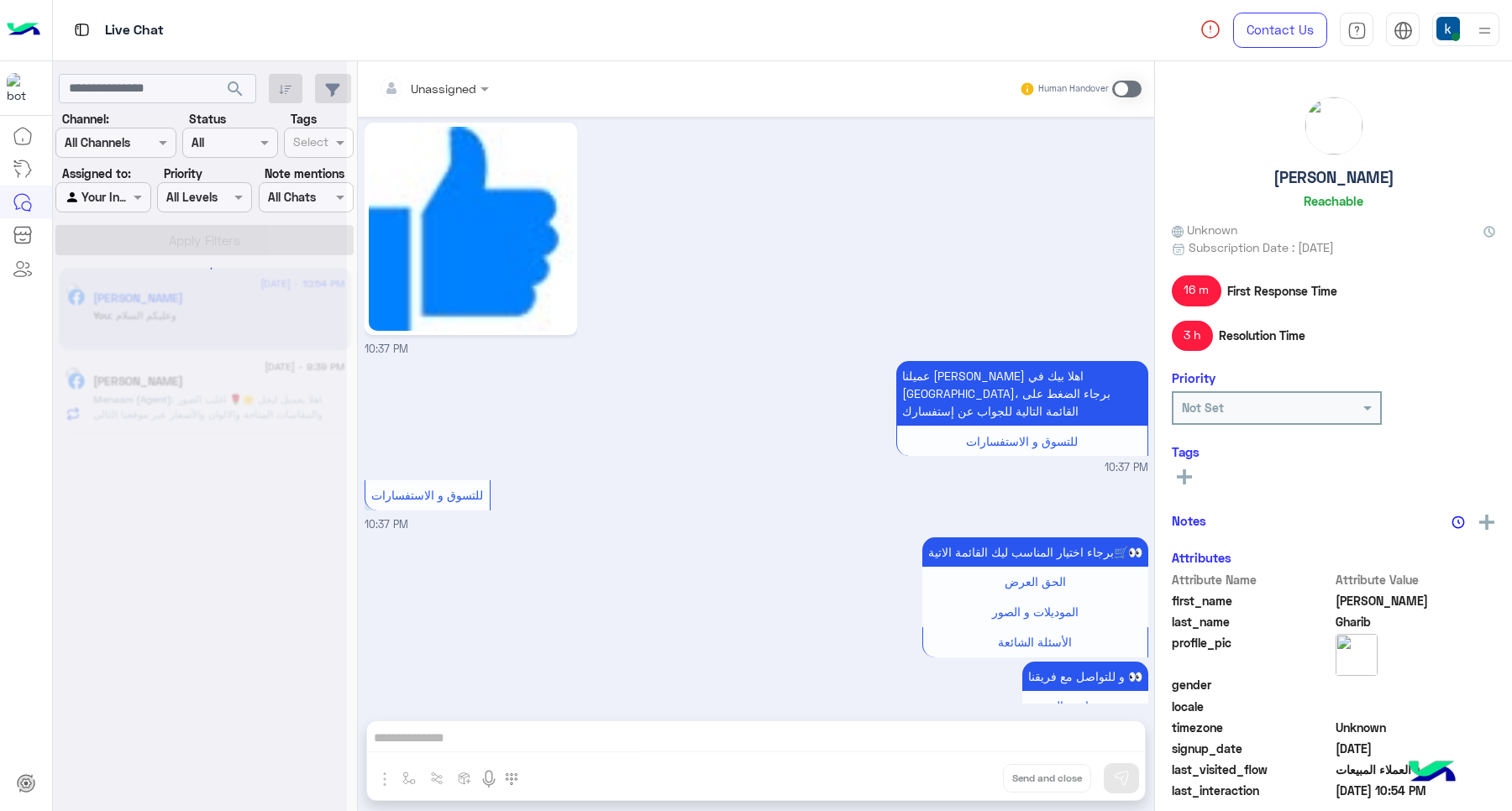
click at [961, 779] on div "Unassigned Human Handover Aug 22, 2025 السعر 02:51 PM 575 03:28 PM mohamed ahme…" at bounding box center [756, 440] width 797 height 757
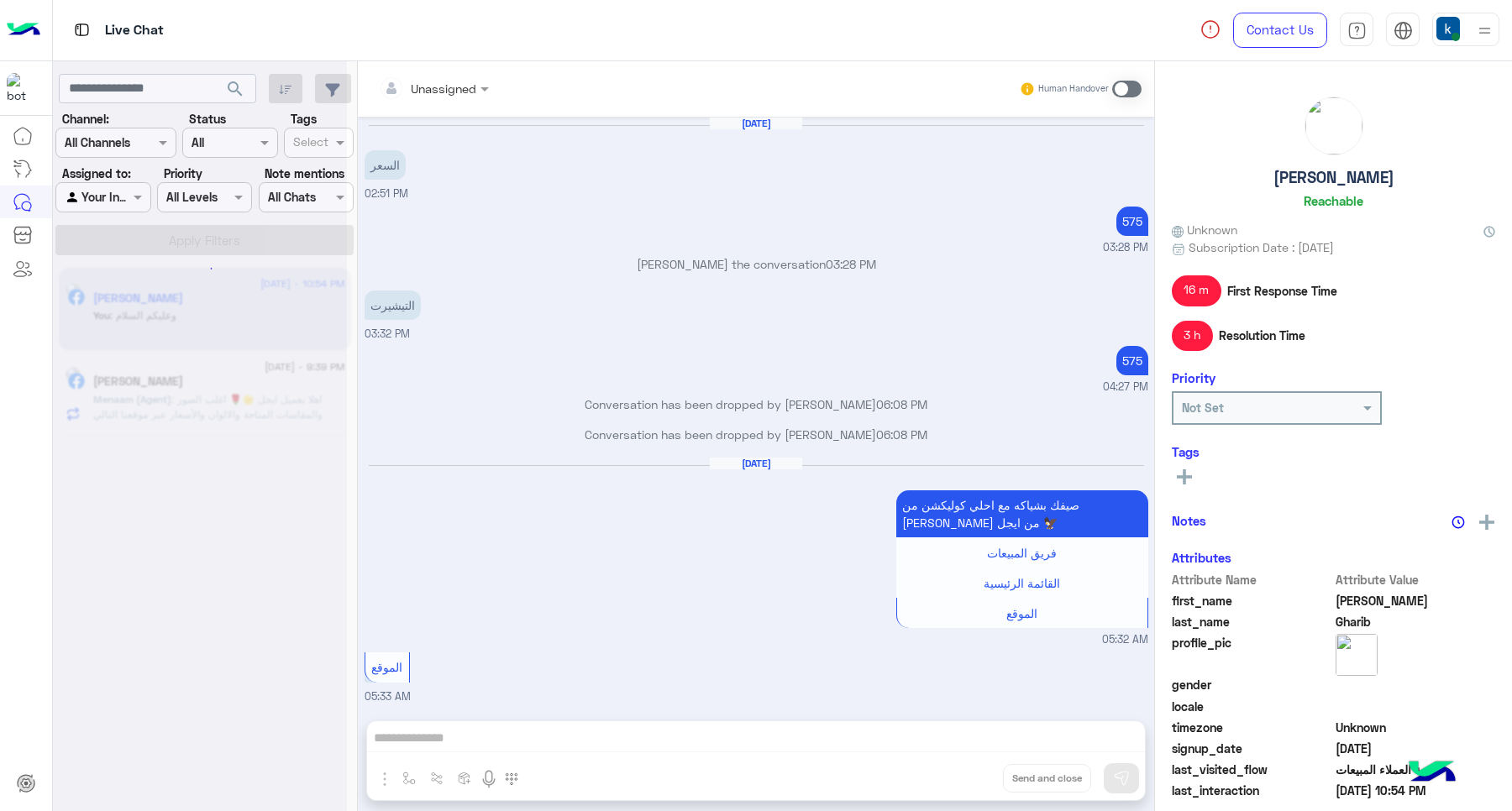
click at [0, 0] on button "Drop" at bounding box center [0, 0] width 0 height 0
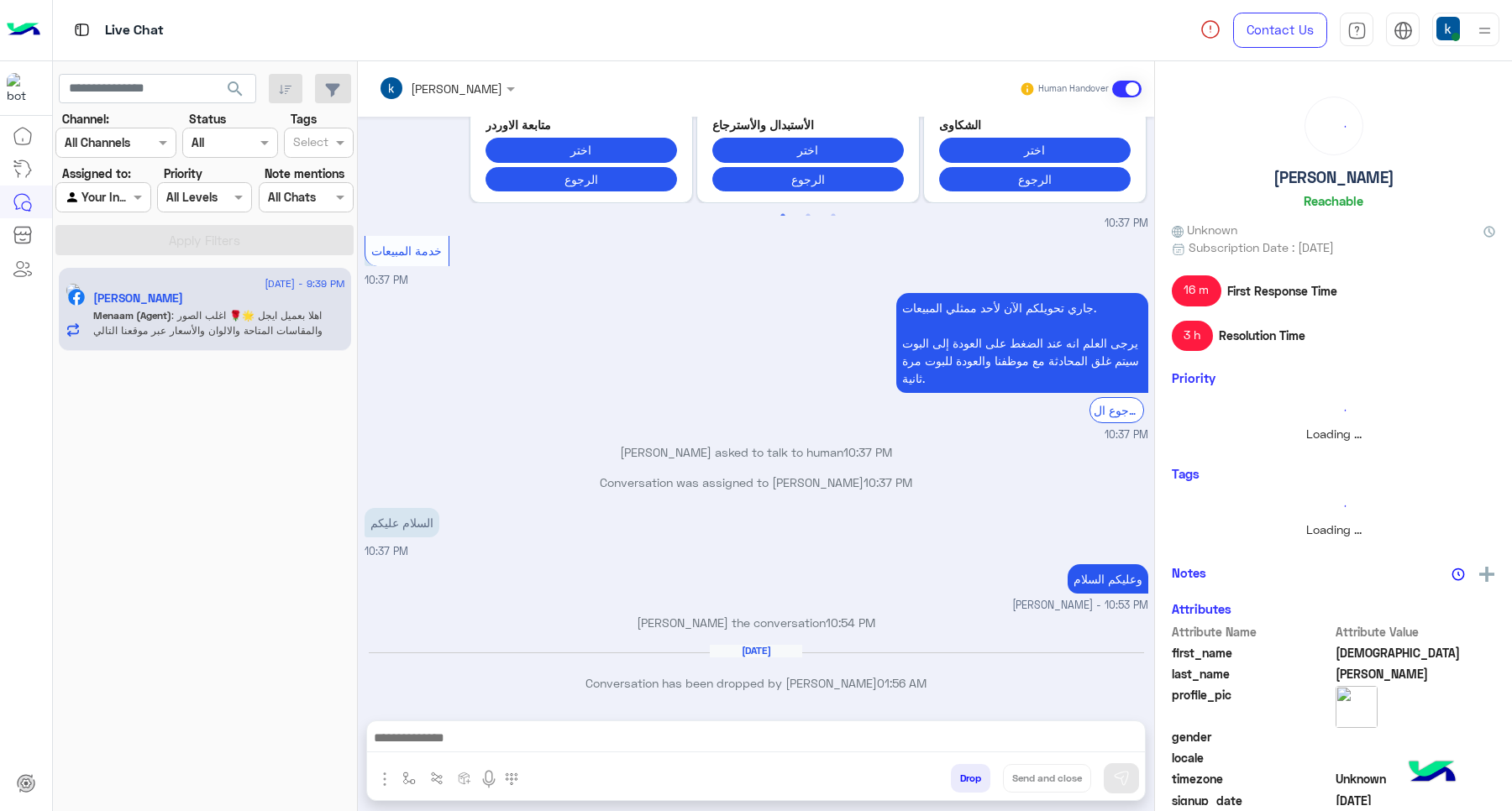
click at [961, 779] on button "Drop" at bounding box center [970, 778] width 39 height 29
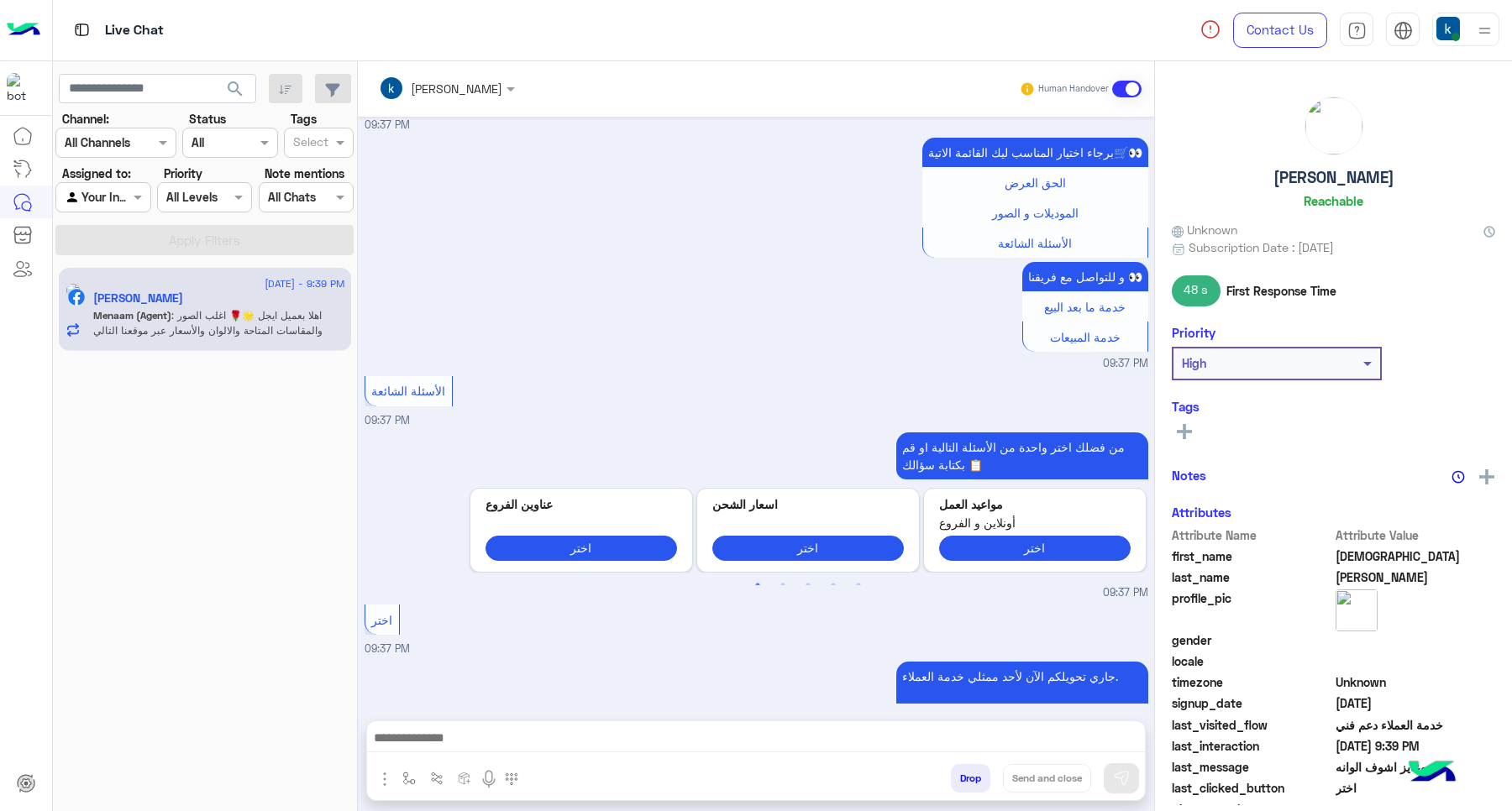
click at [961, 779] on button "Drop" at bounding box center [970, 778] width 39 height 29
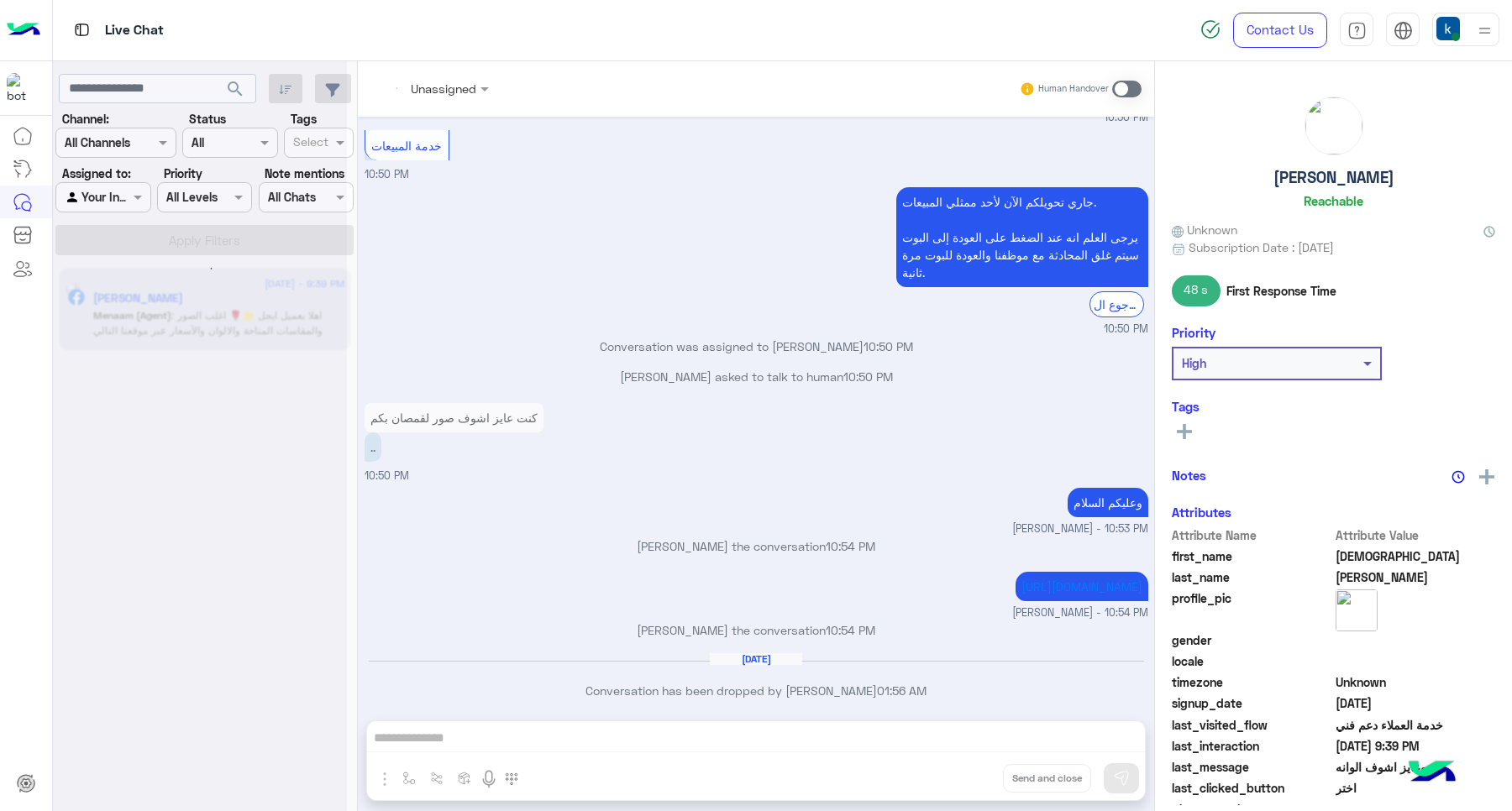
click at [961, 779] on div "Unassigned Human Handover Aug 22, 2025 575 03:28 PM mohamed ahmed joined the co…" at bounding box center [756, 440] width 797 height 757
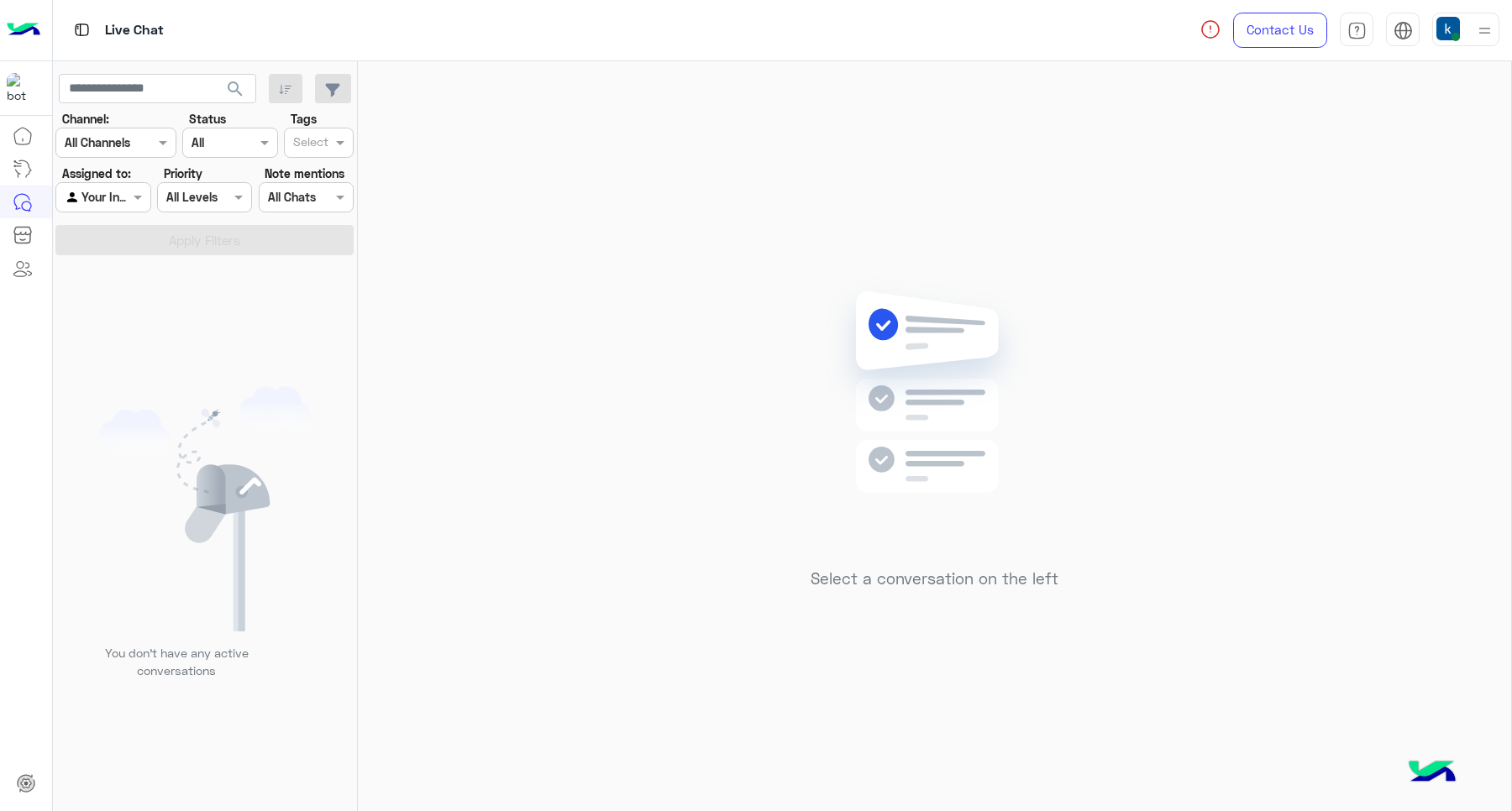
click at [1464, 34] on div at bounding box center [1466, 29] width 67 height 34
click at [776, 252] on div "Select a conversation on the left" at bounding box center [934, 440] width 1153 height 757
